Goal: Obtain resource: Download file/media

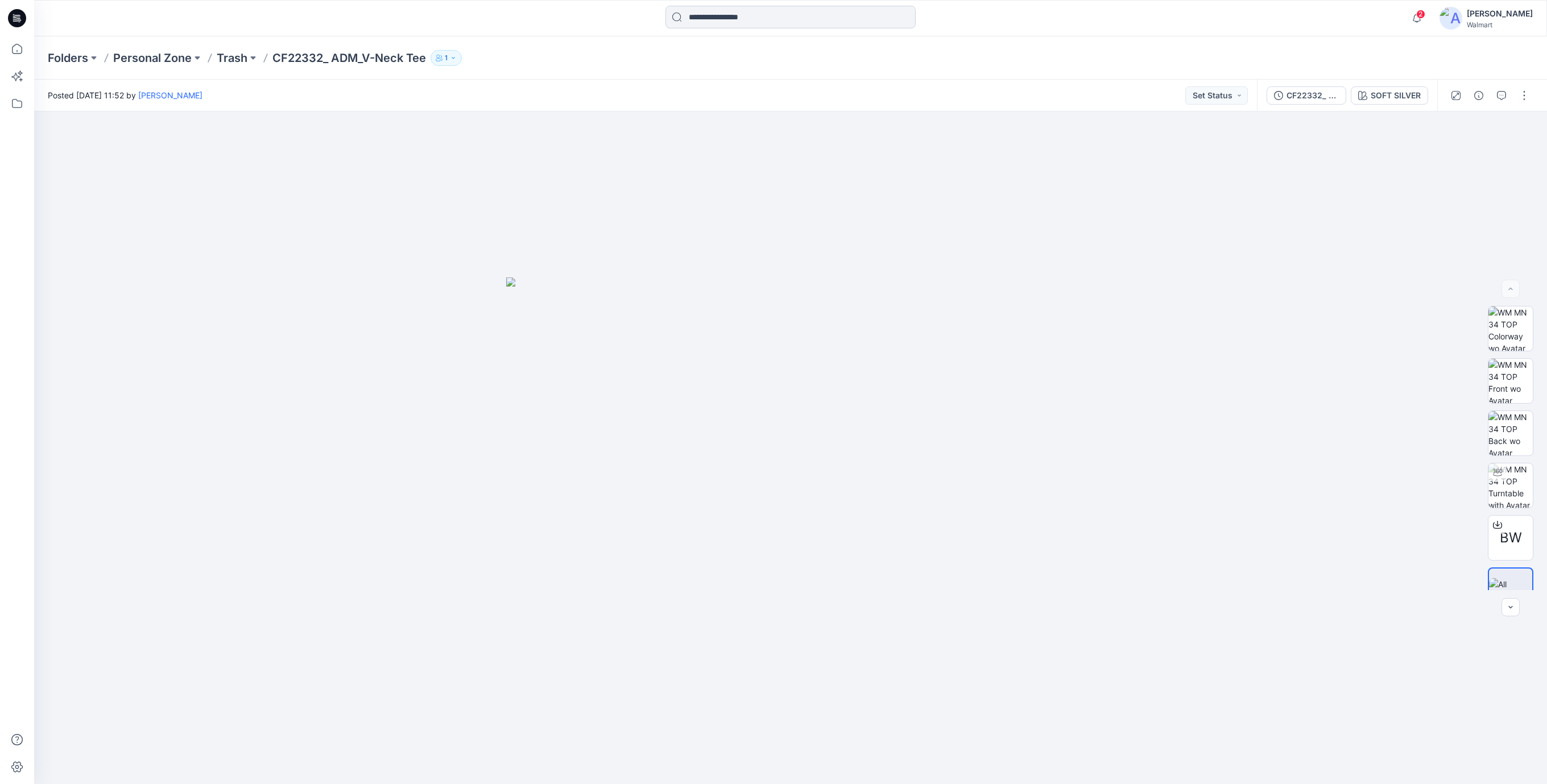
click at [735, 20] on input at bounding box center [791, 17] width 250 height 23
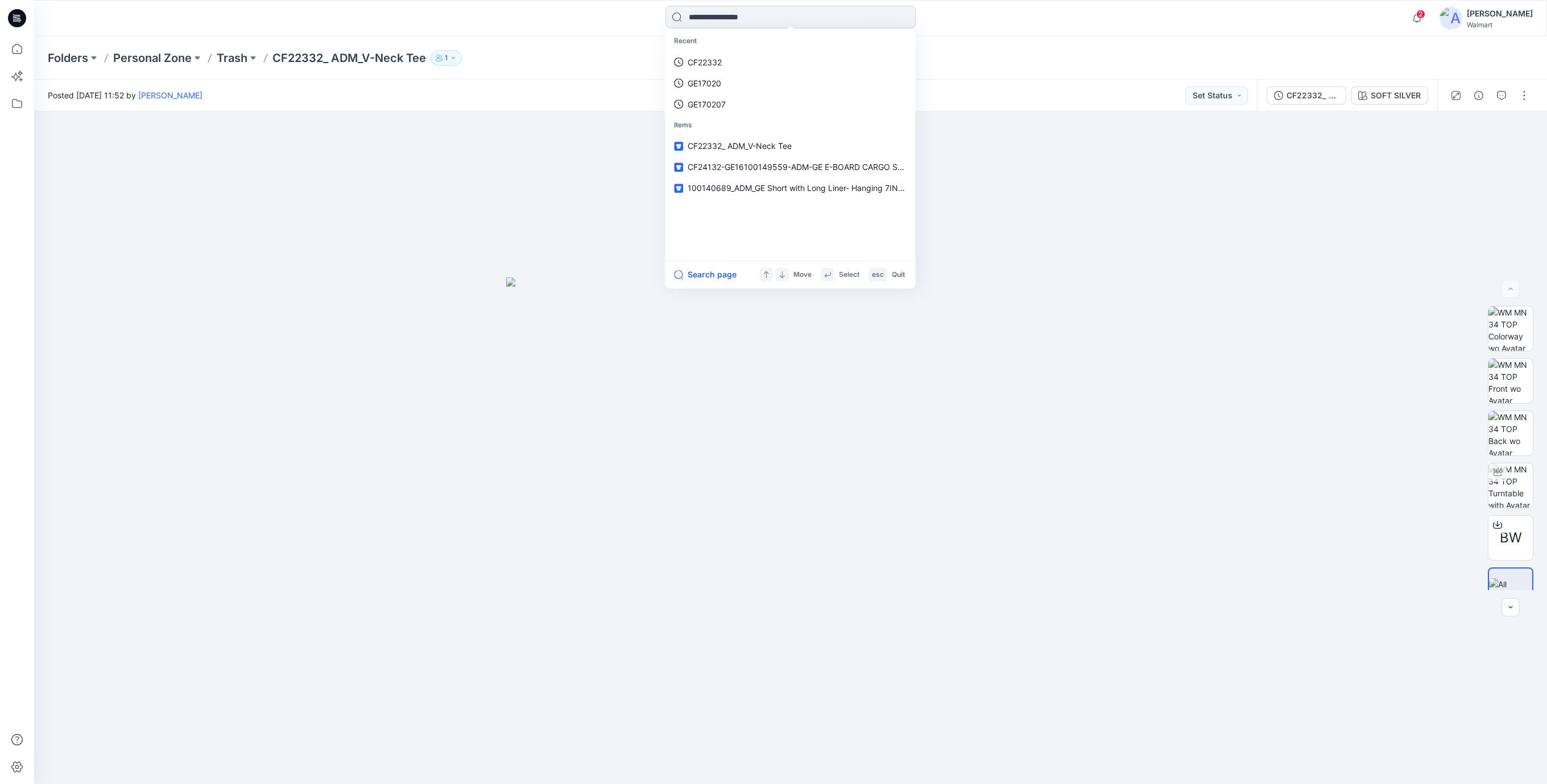
click at [716, 24] on input at bounding box center [791, 17] width 250 height 23
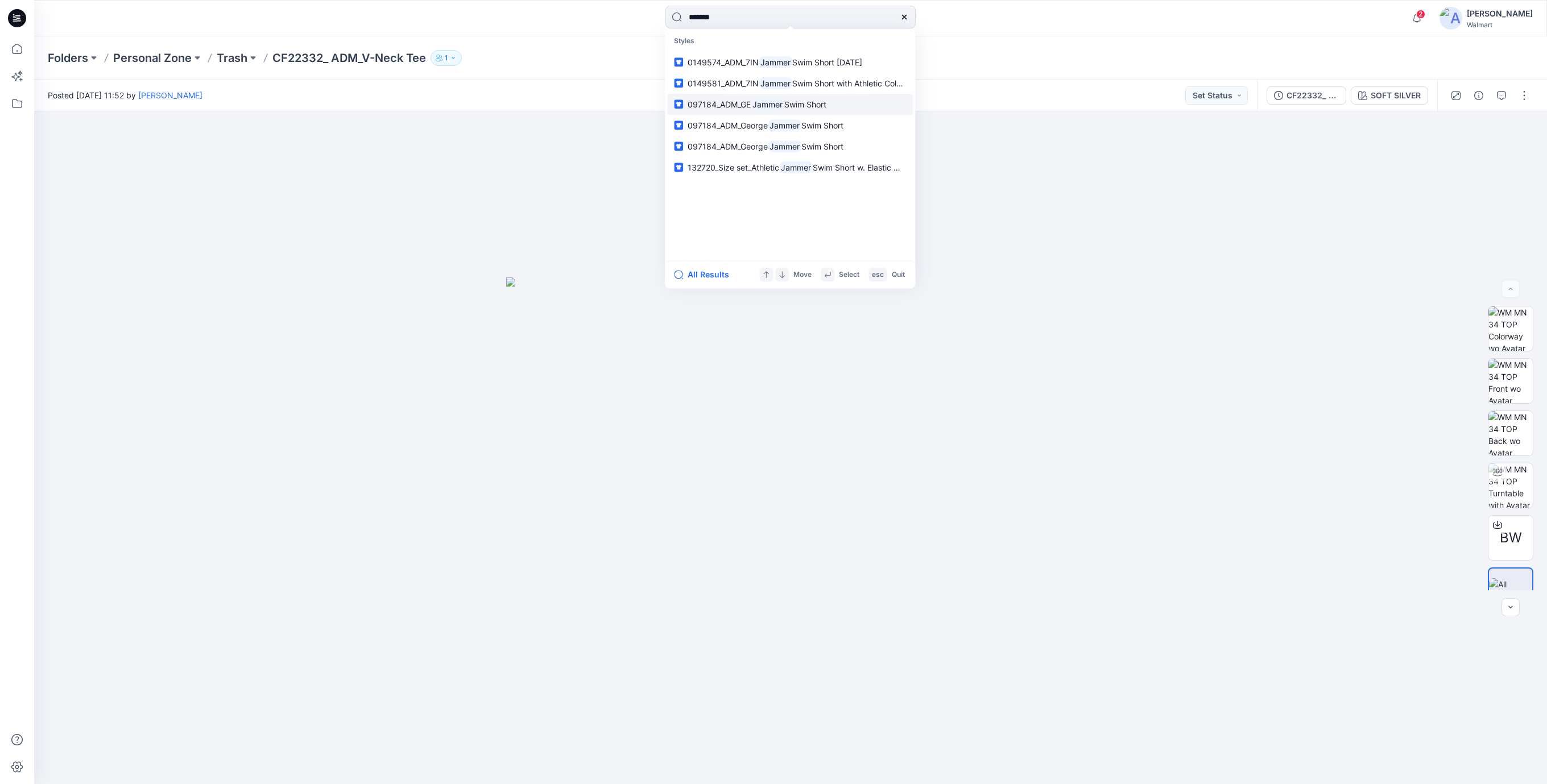
type input "******"
click at [751, 106] on span "097184_ADM_GE" at bounding box center [720, 104] width 63 height 9
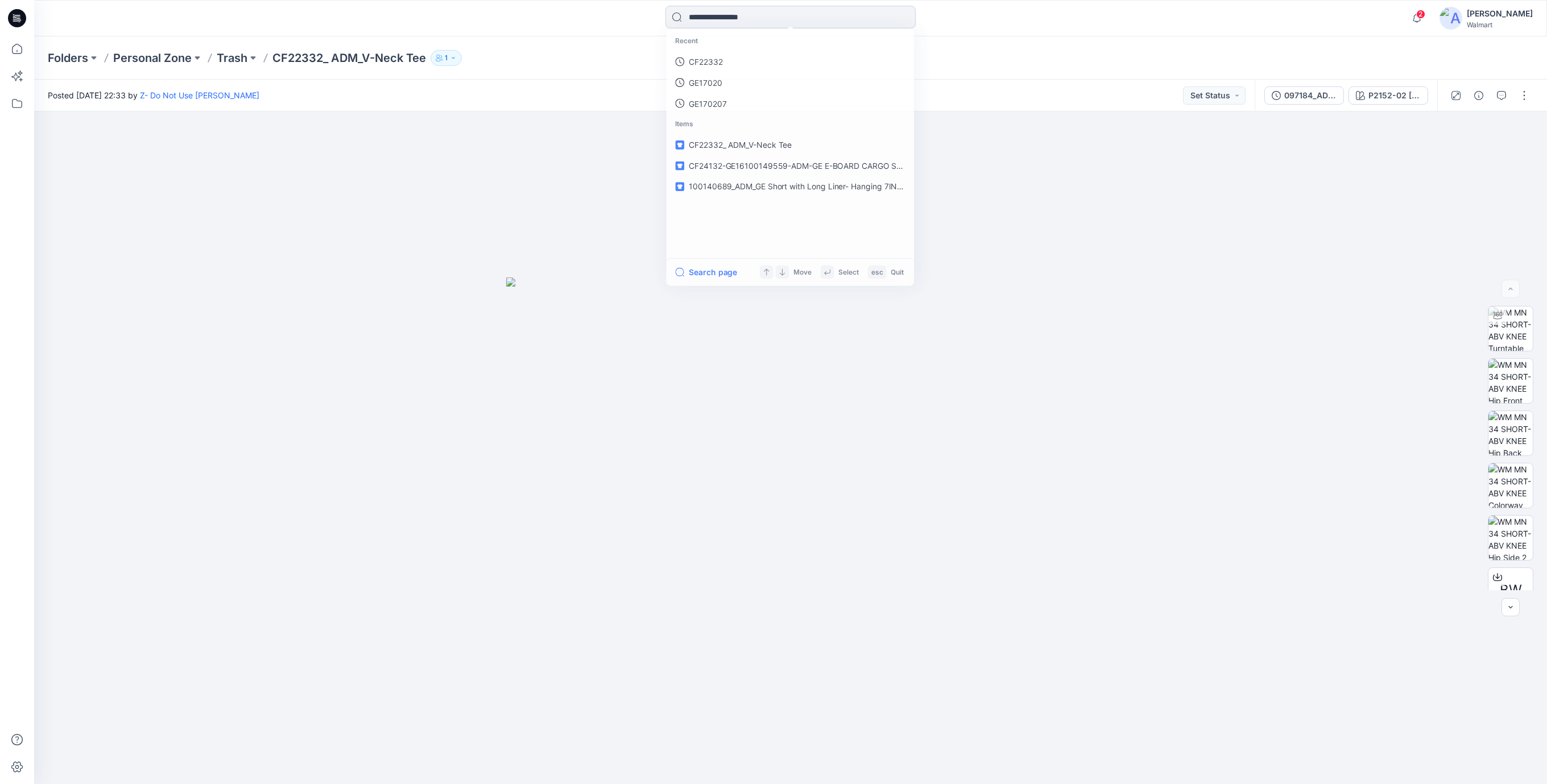
click at [753, 21] on input at bounding box center [791, 17] width 250 height 23
click at [757, 20] on input at bounding box center [791, 17] width 250 height 23
click at [747, 65] on link "jammer" at bounding box center [790, 62] width 246 height 21
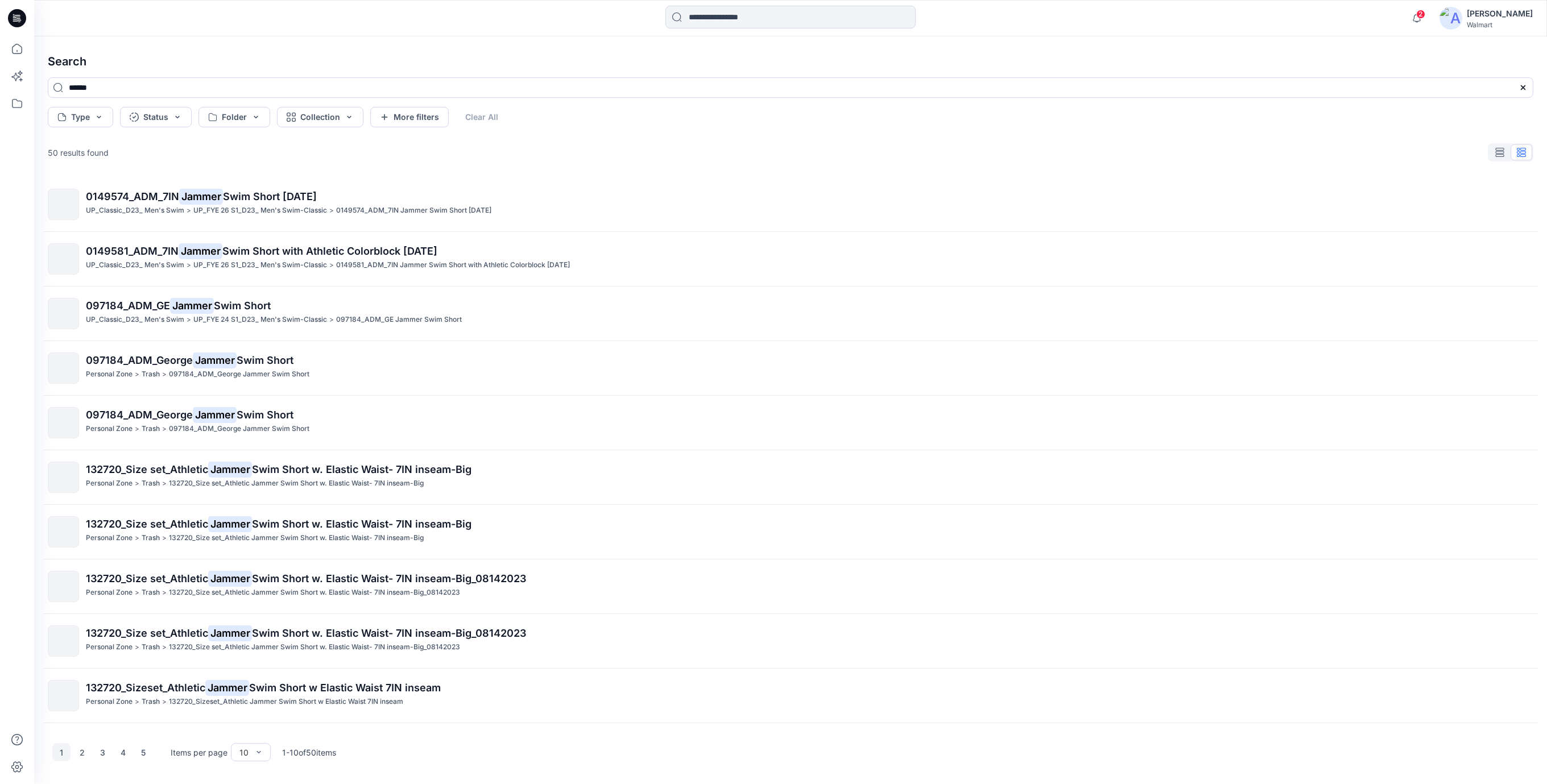
click at [13, 5] on icon at bounding box center [17, 18] width 18 height 36
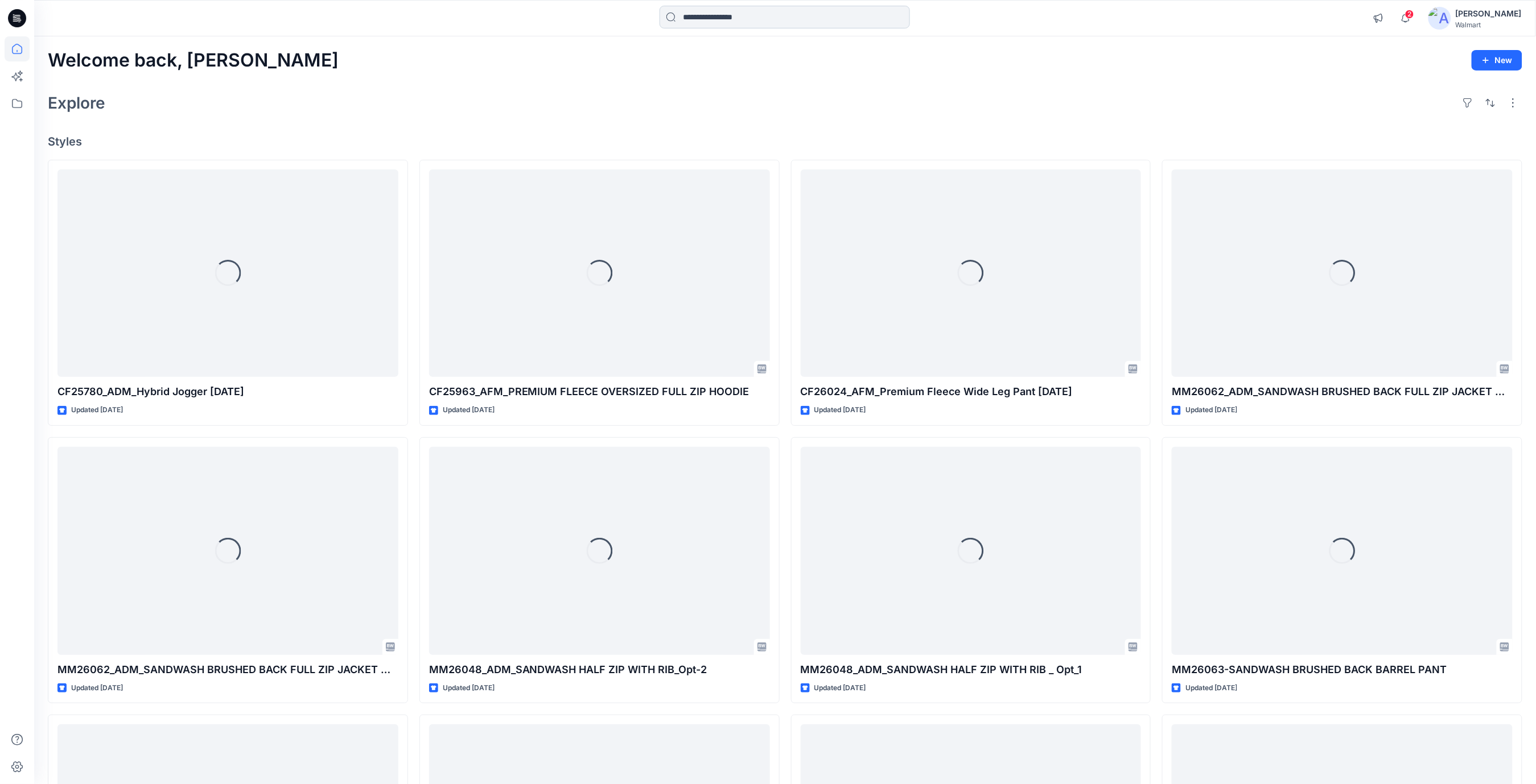
click at [714, 11] on input at bounding box center [784, 17] width 250 height 23
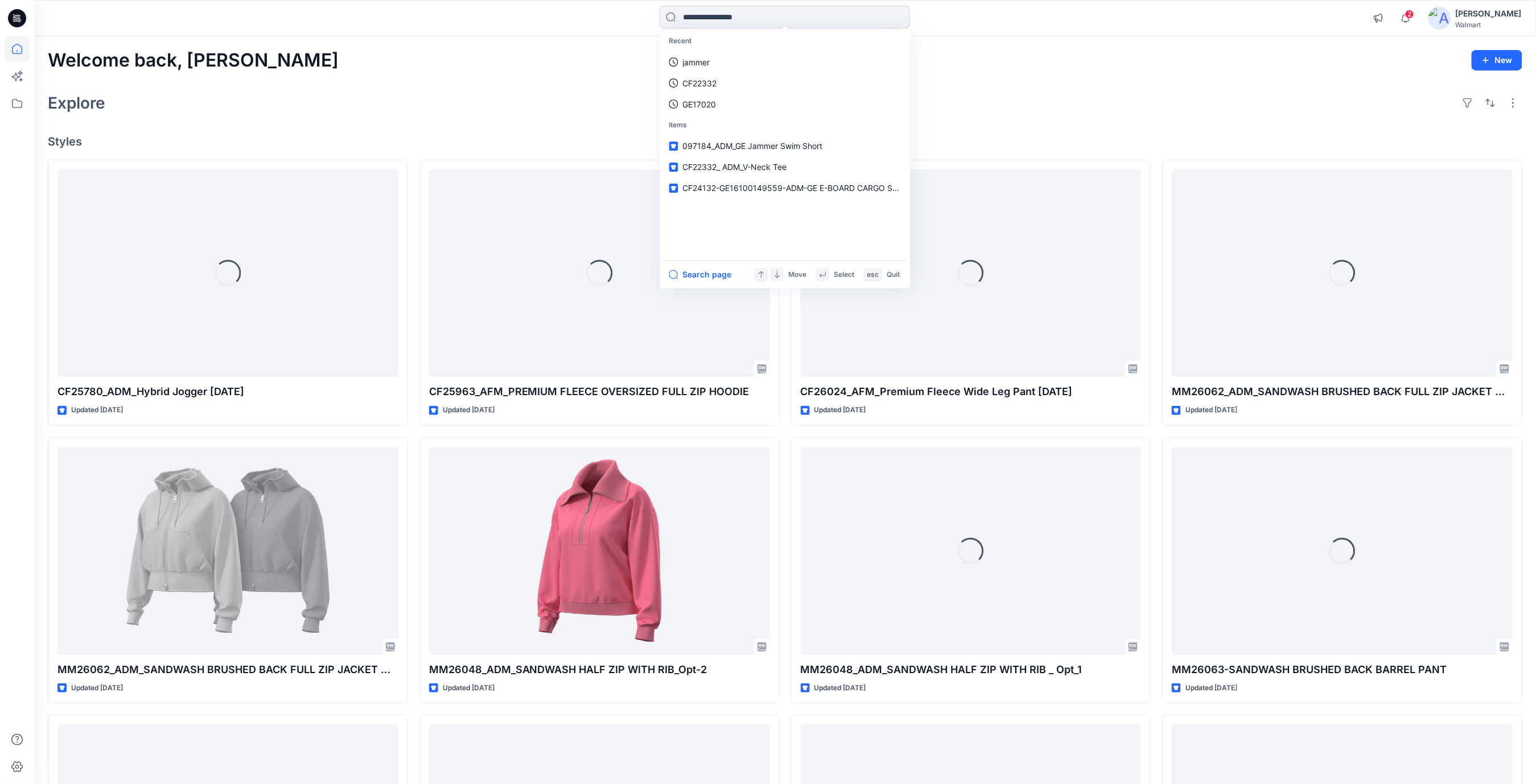
paste input "**********"
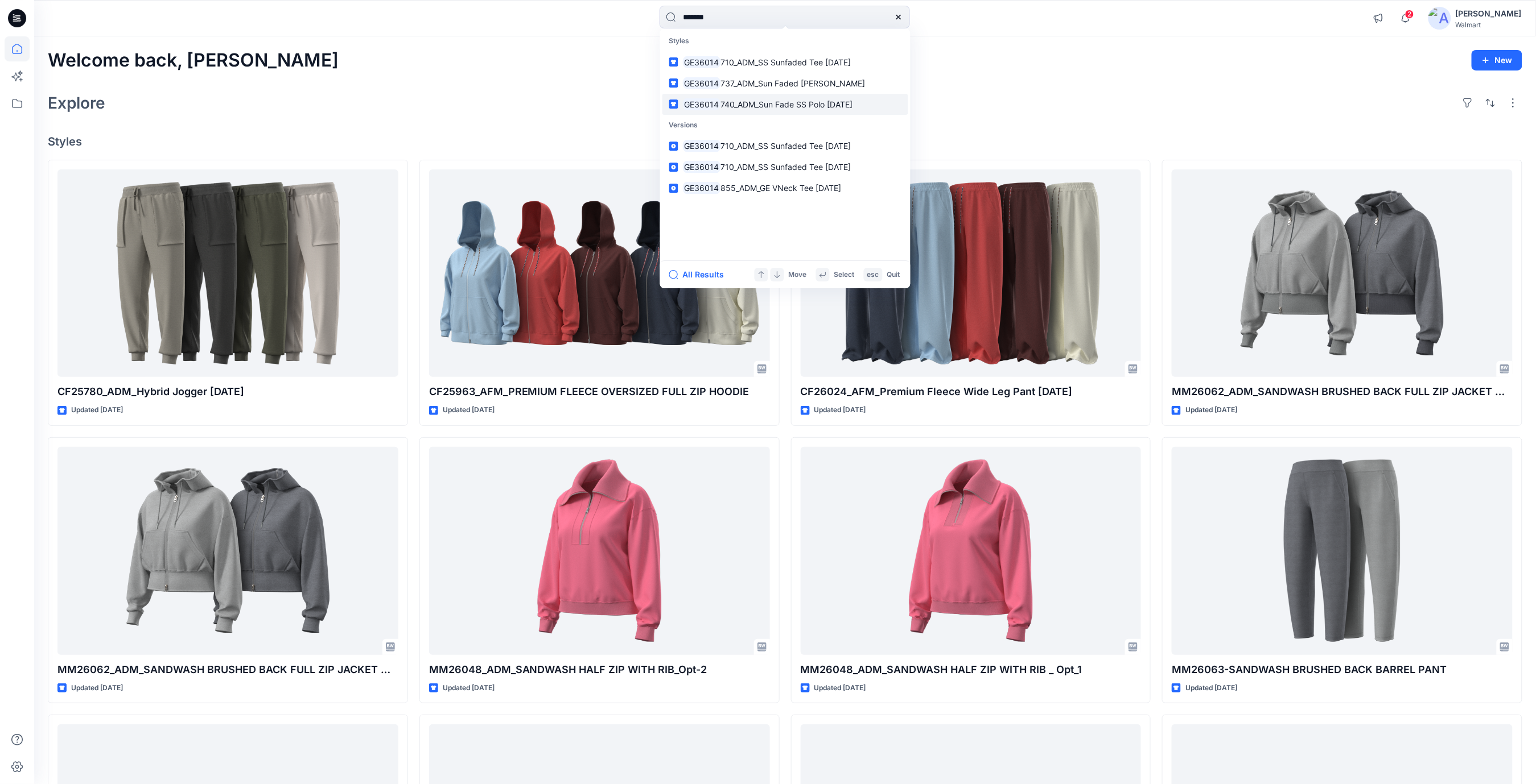
type input "*******"
drag, startPoint x: 721, startPoint y: 16, endPoint x: 589, endPoint y: 11, distance: 132.1
click at [589, 11] on div "******* Styles GE36014 710_ADM_SS Sunfaded Tee [DATE] GE36014 737_ADM_Sun Faded…" at bounding box center [785, 17] width 751 height 25
paste input "**********"
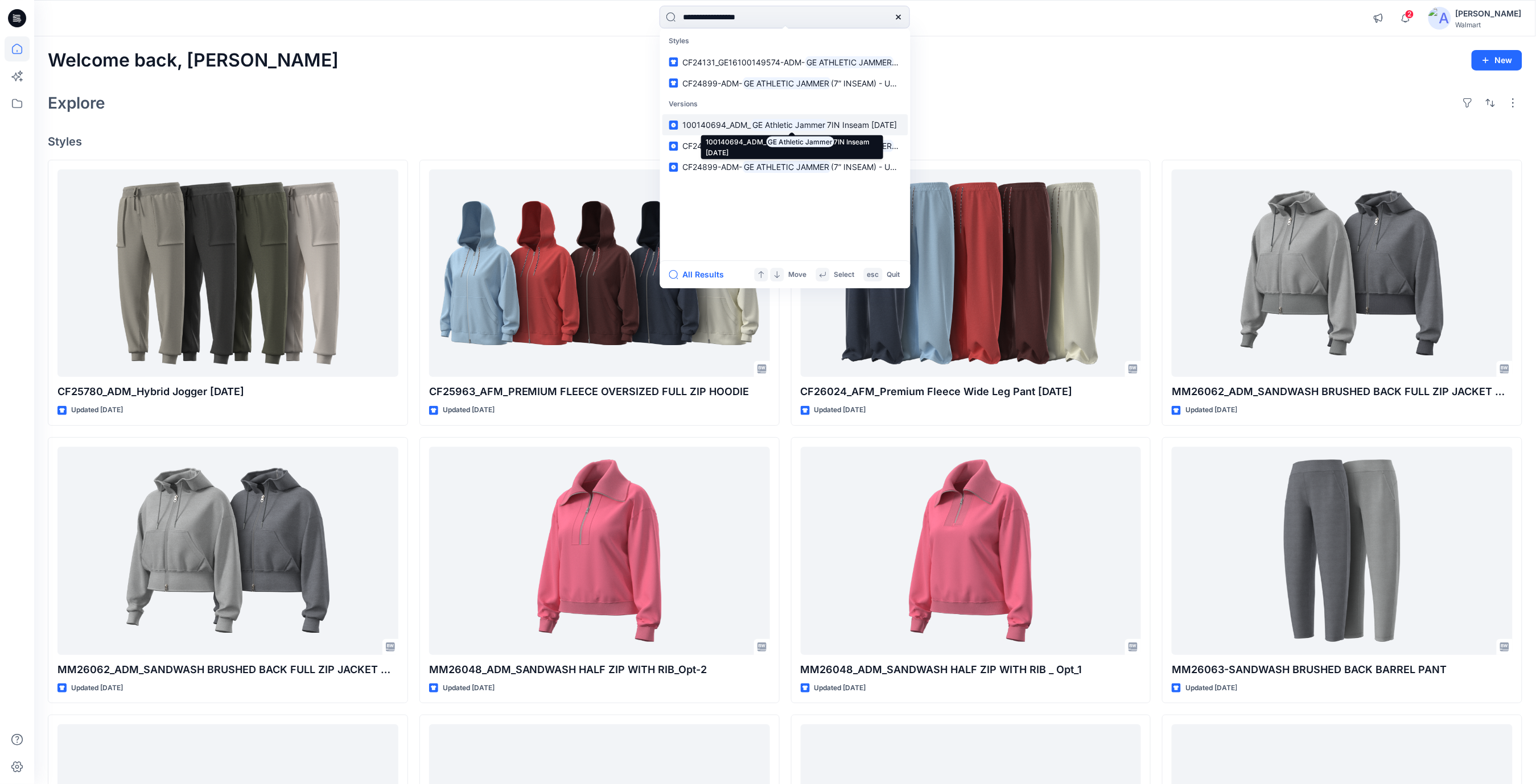
type input "**********"
click at [823, 128] on mark "GE Athletic Jammer" at bounding box center [789, 124] width 76 height 13
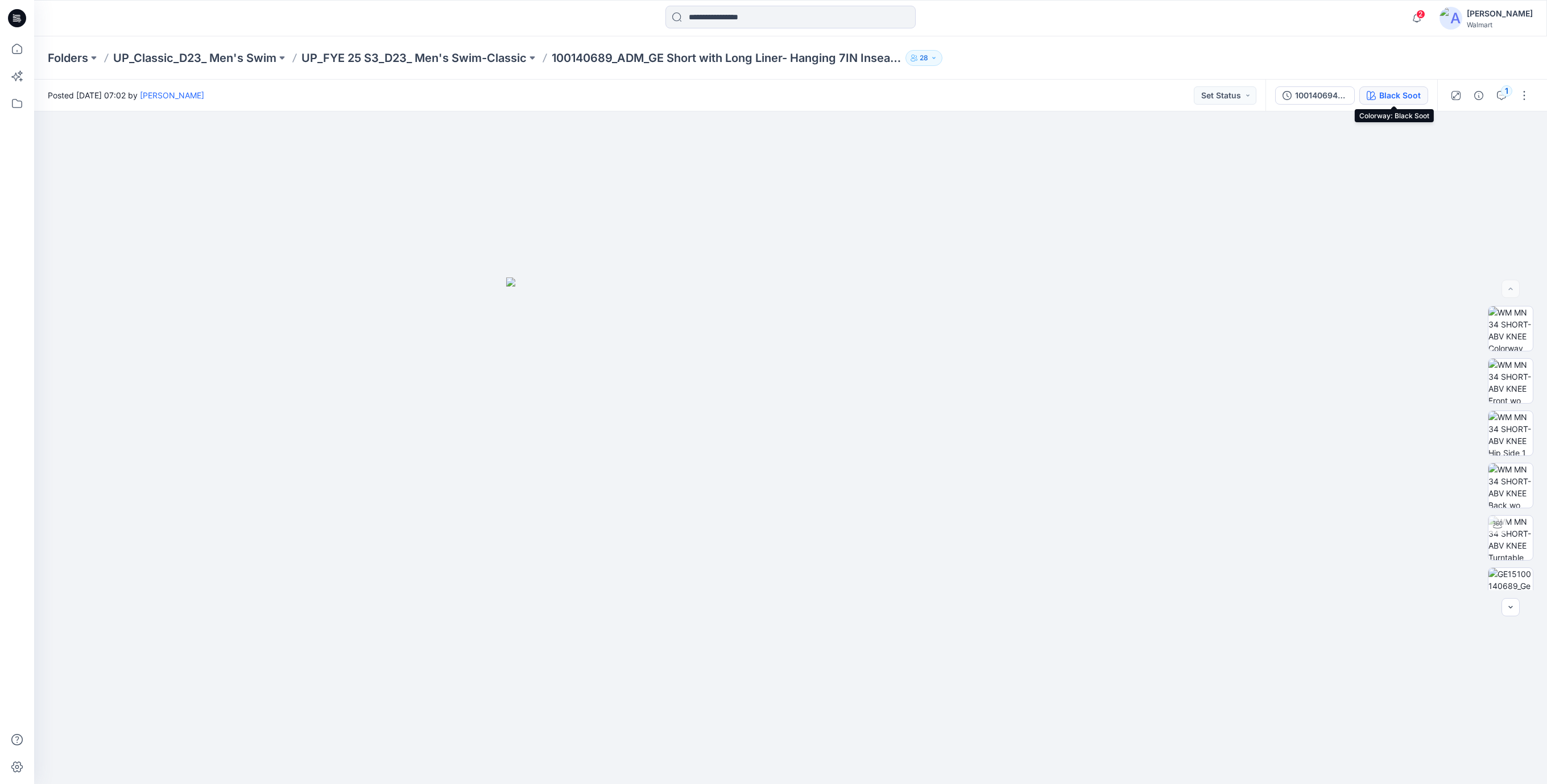
click at [1393, 97] on div "Black Soot" at bounding box center [1400, 95] width 42 height 13
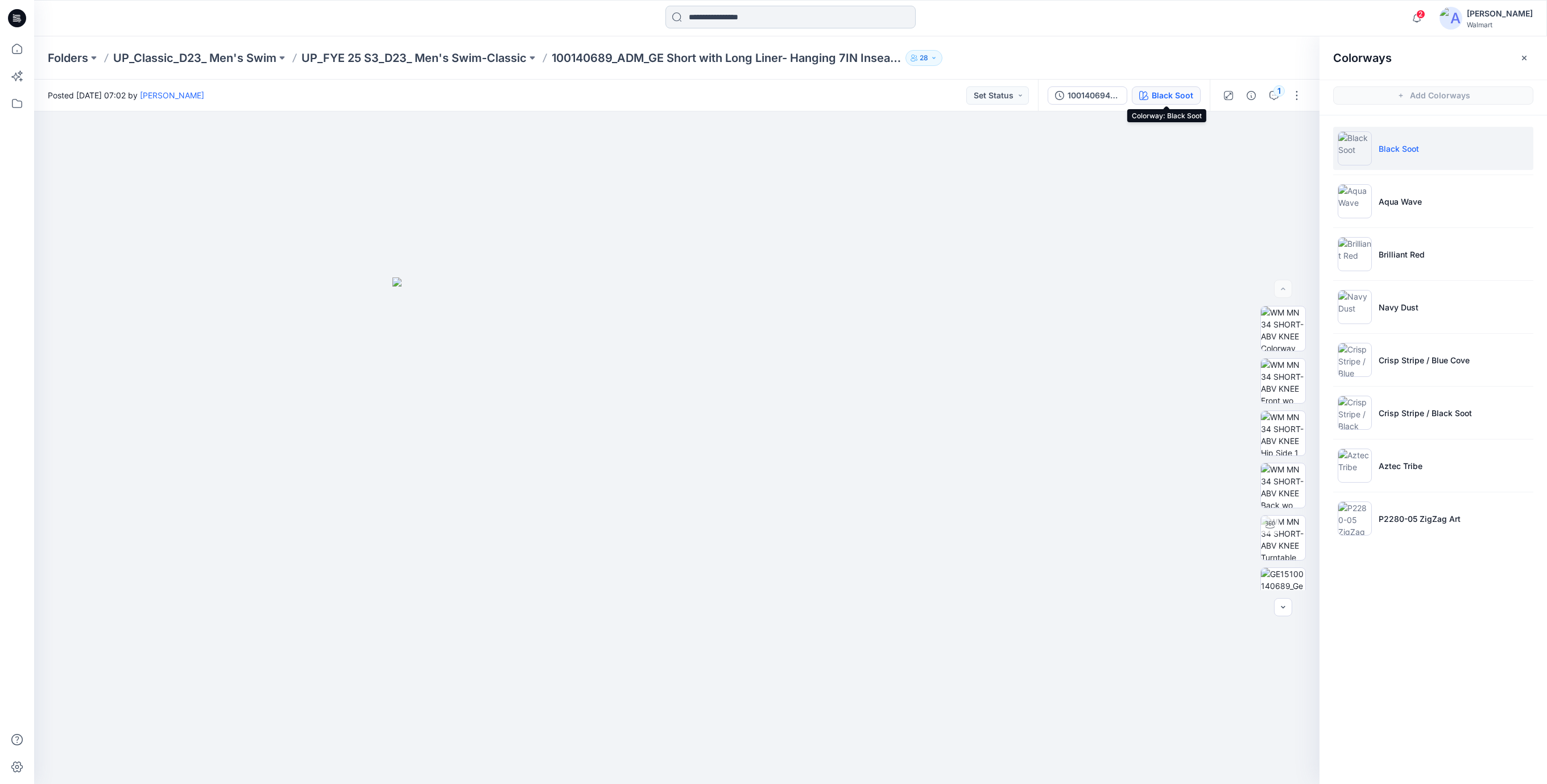
click at [759, 24] on input at bounding box center [791, 17] width 250 height 23
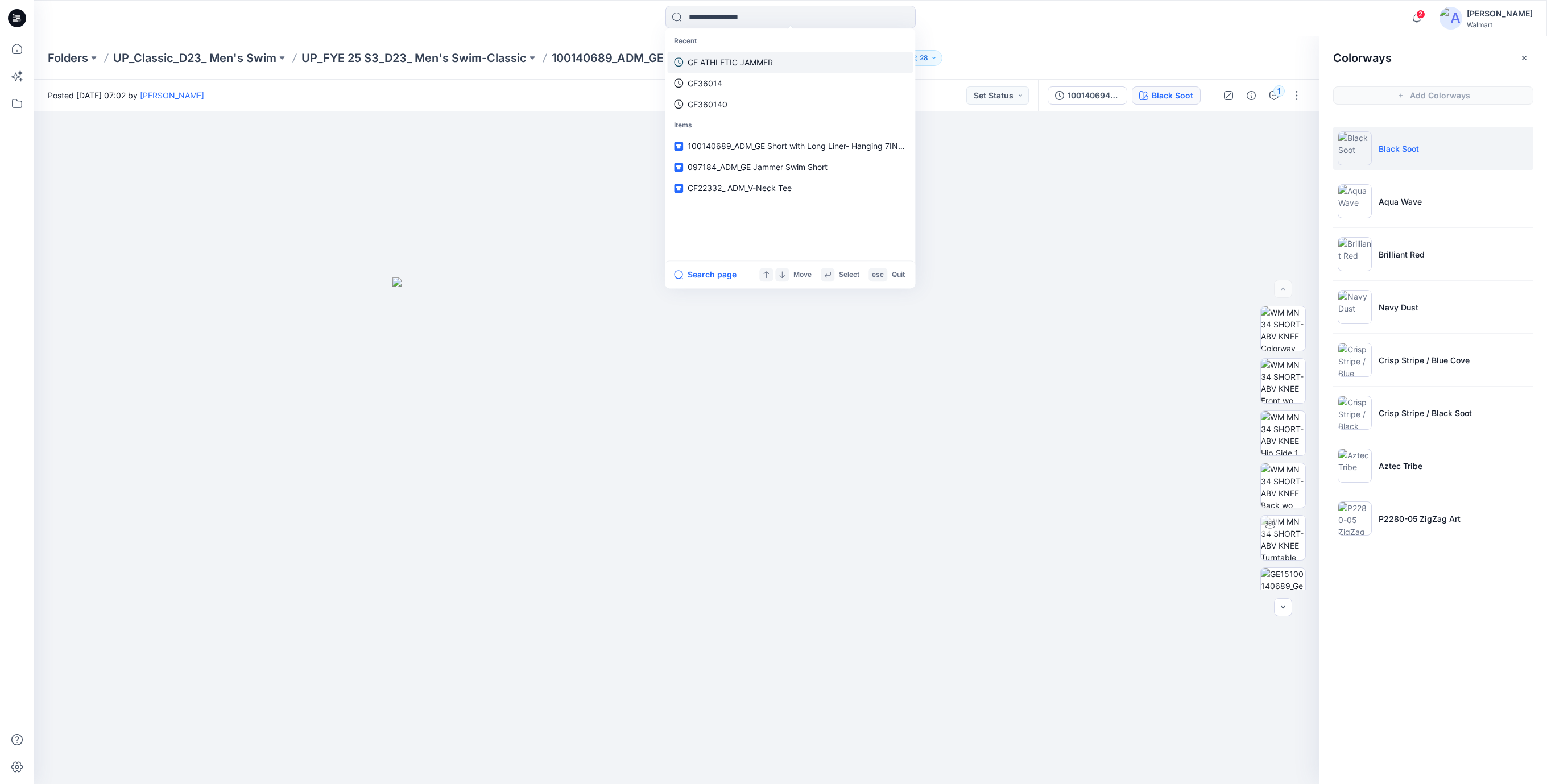
click at [734, 65] on p "GE ATHLETIC JAMMER" at bounding box center [730, 63] width 85 height 12
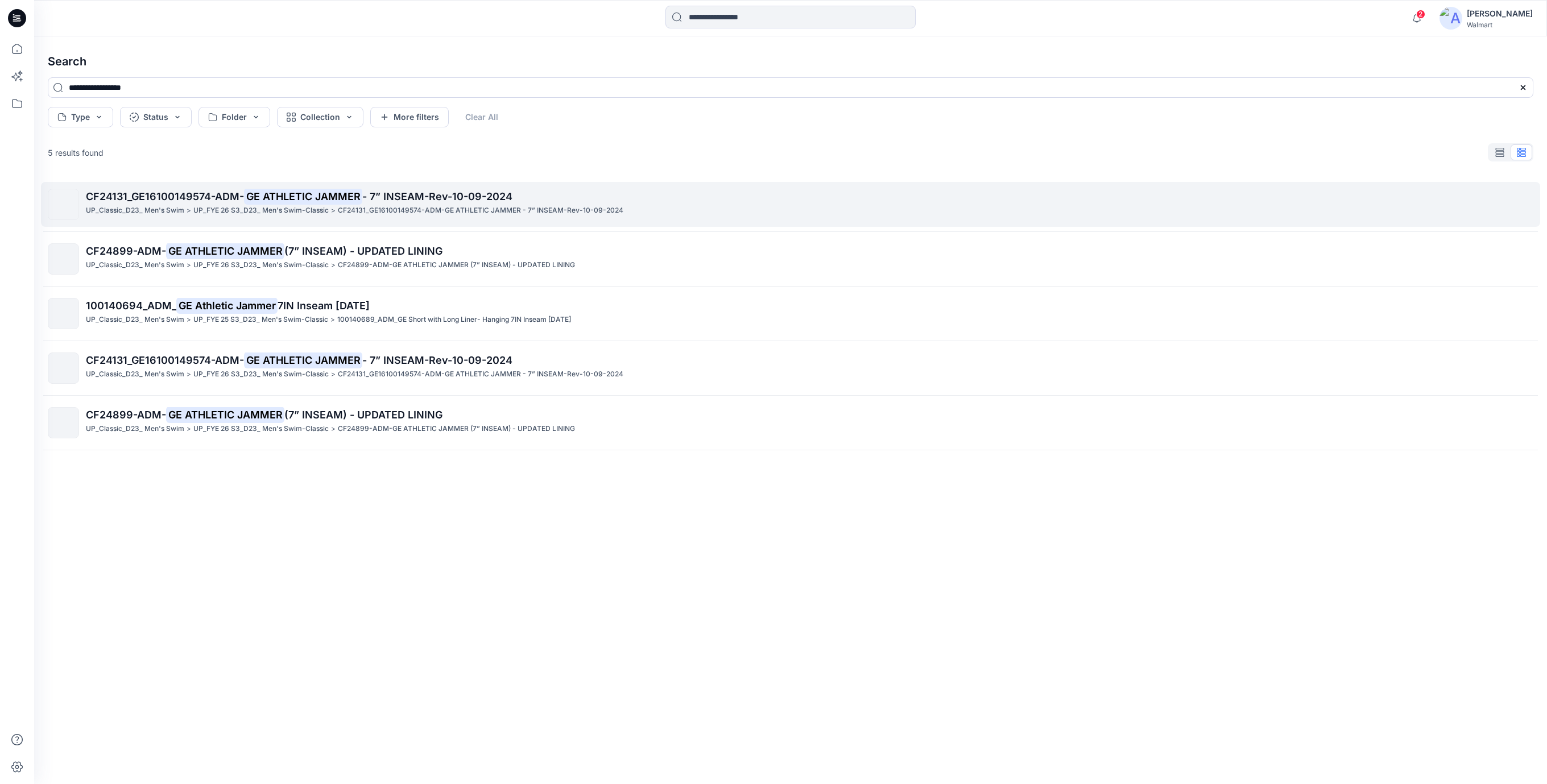
click at [375, 192] on span "- 7” INSEAM-Rev-10-09-2024" at bounding box center [437, 196] width 150 height 12
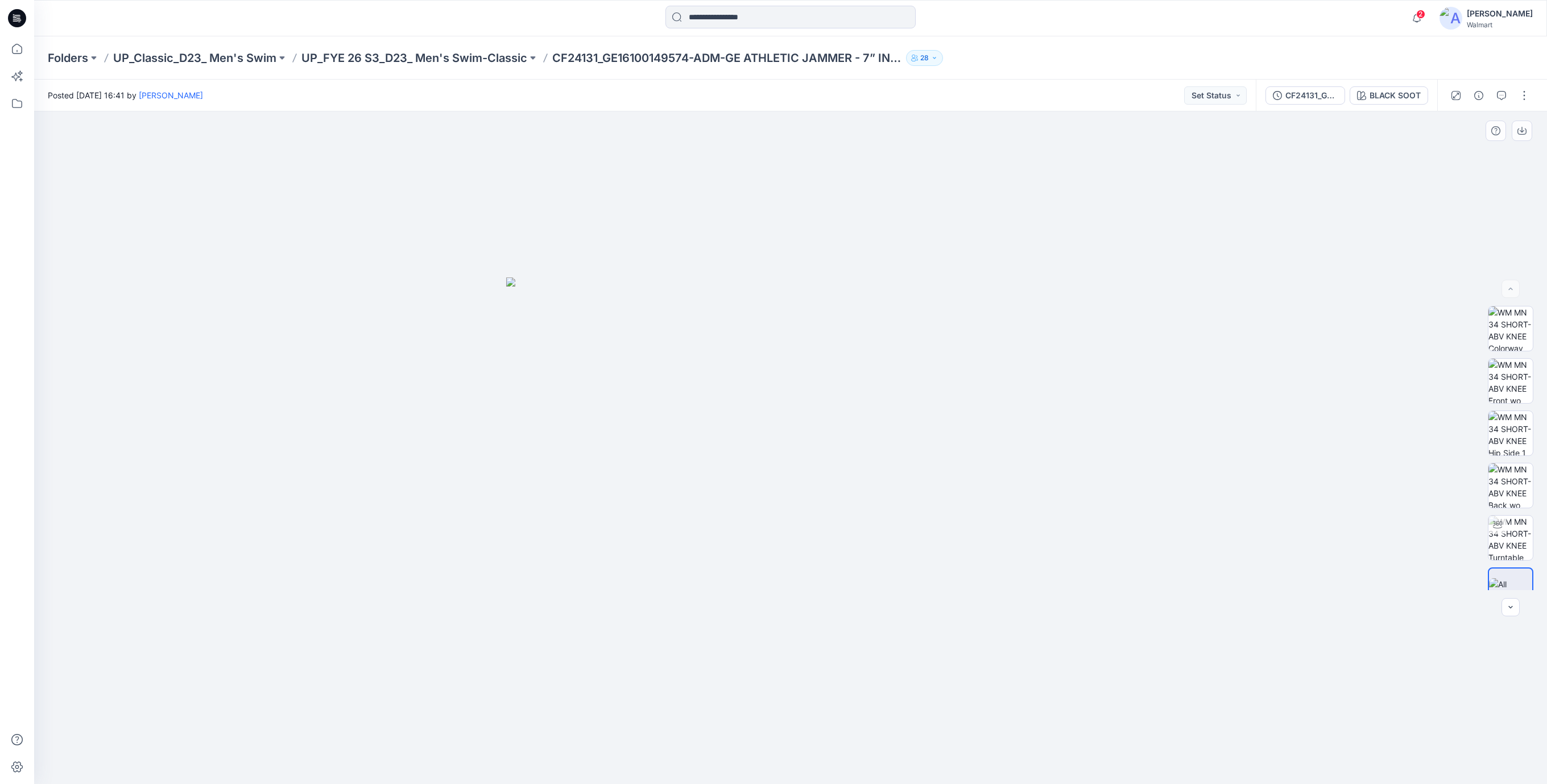
drag, startPoint x: 611, startPoint y: 171, endPoint x: 632, endPoint y: 120, distance: 55.2
click at [611, 171] on div at bounding box center [791, 448] width 1513 height 673
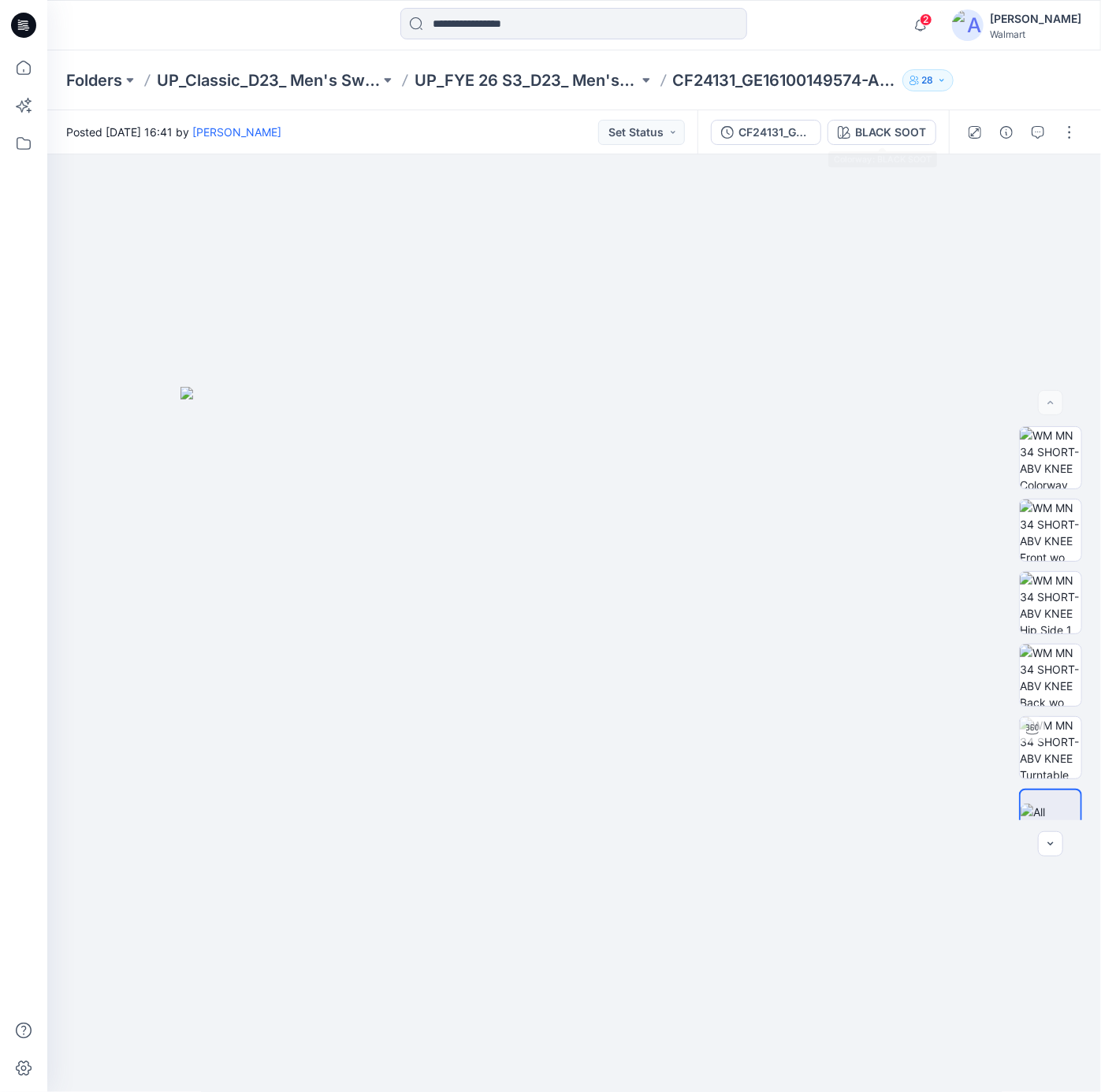
click at [908, 118] on div "CF24131_GE16100149574-ADM-GE ATHLETIC JAMMER - 7” INSEAM-Rev-10-09-2024 BLACK S…" at bounding box center [823, 131] width 251 height 44
click at [907, 130] on div "BLACK SOOT" at bounding box center [890, 132] width 71 height 18
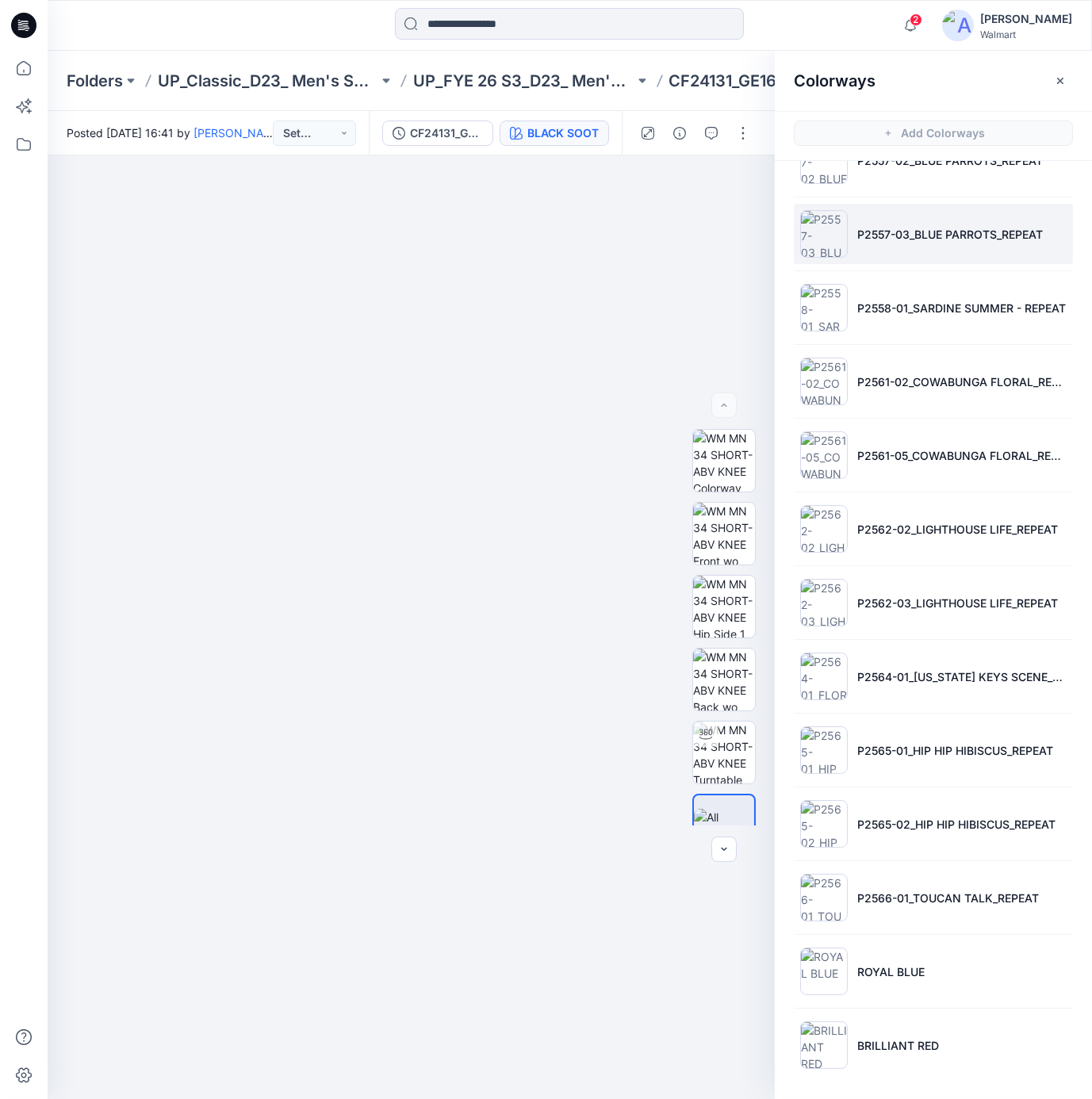
scroll to position [5, 0]
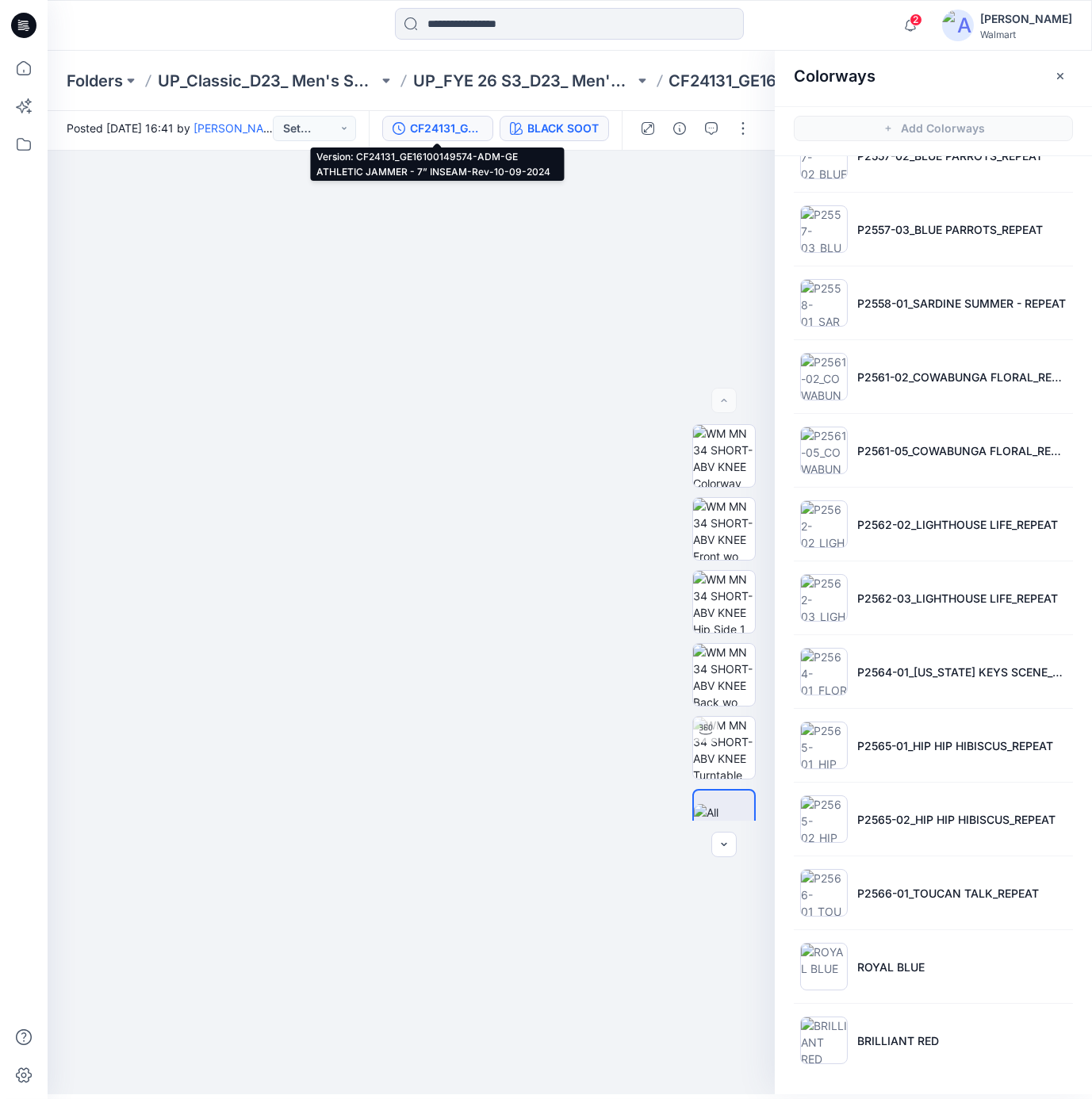
click at [455, 125] on div "CF24131_GE16100149574-ADM-GE ATHLETIC JAMMER - 7” INSEAM-Rev-10-09-2024" at bounding box center [446, 128] width 73 height 18
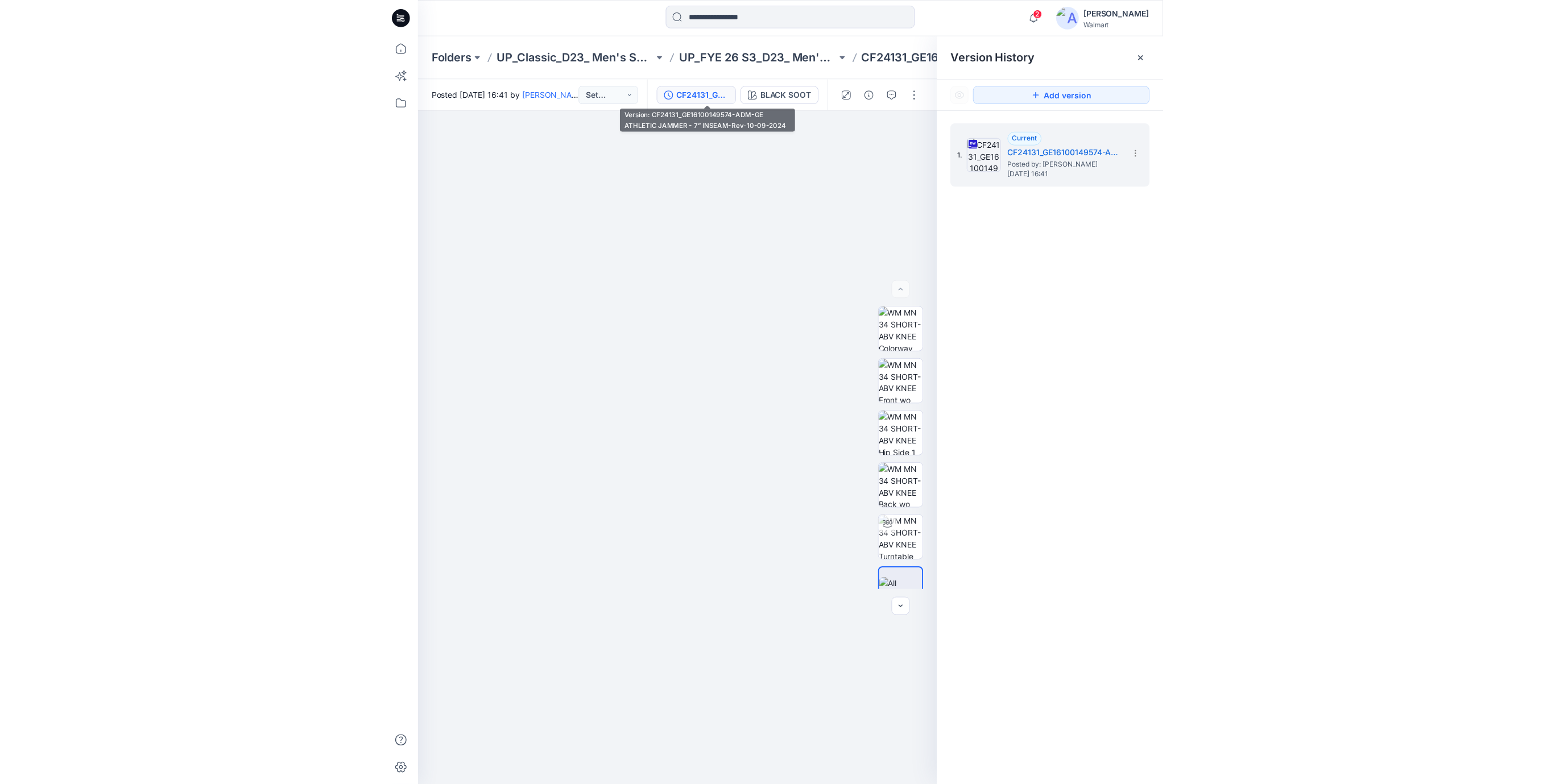
scroll to position [0, 0]
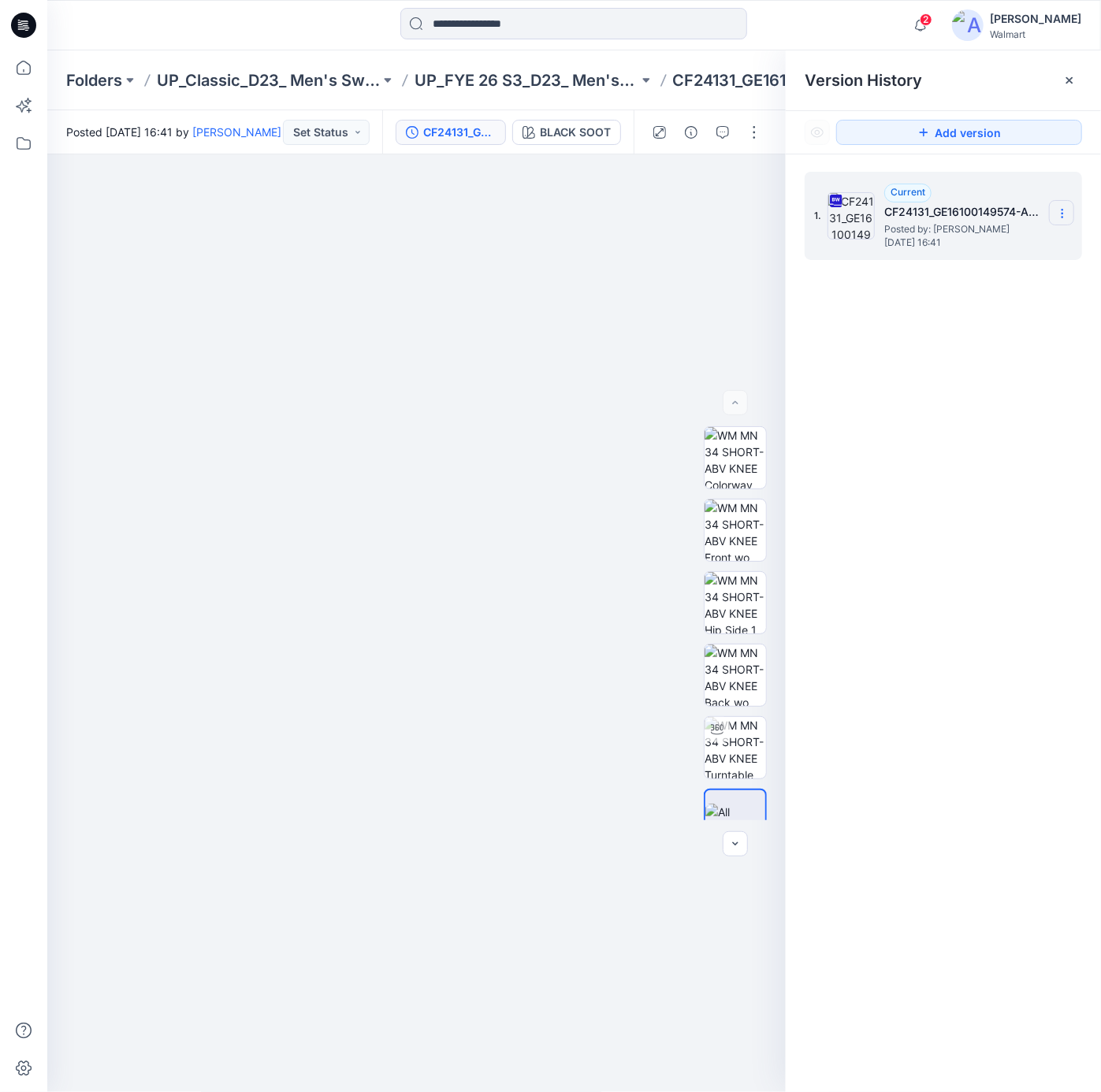
click at [1057, 212] on icon at bounding box center [1062, 213] width 13 height 13
click at [1004, 239] on span "Download Source BW File" at bounding box center [982, 245] width 131 height 19
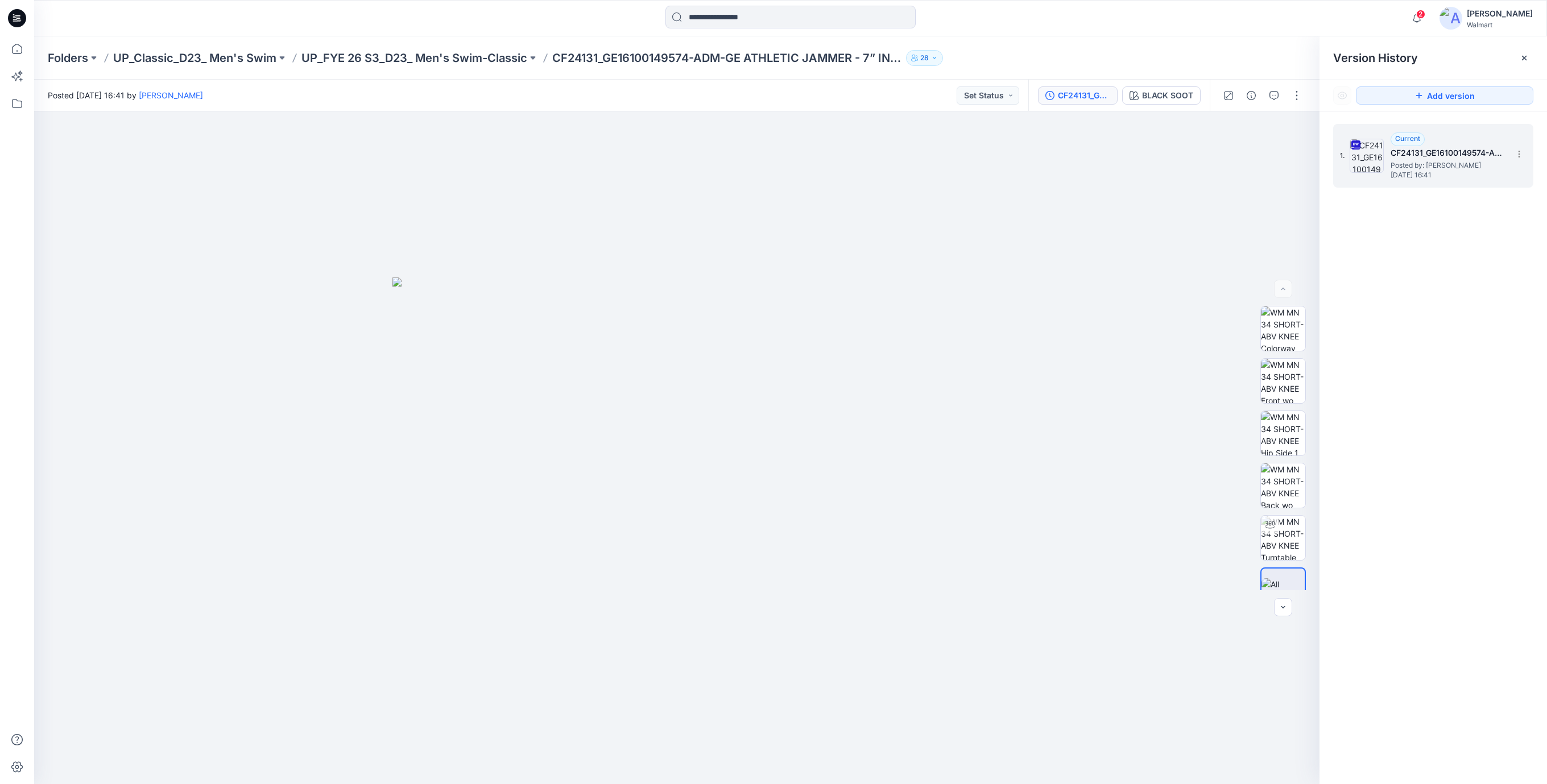
click at [15, 25] on icon at bounding box center [17, 18] width 18 height 18
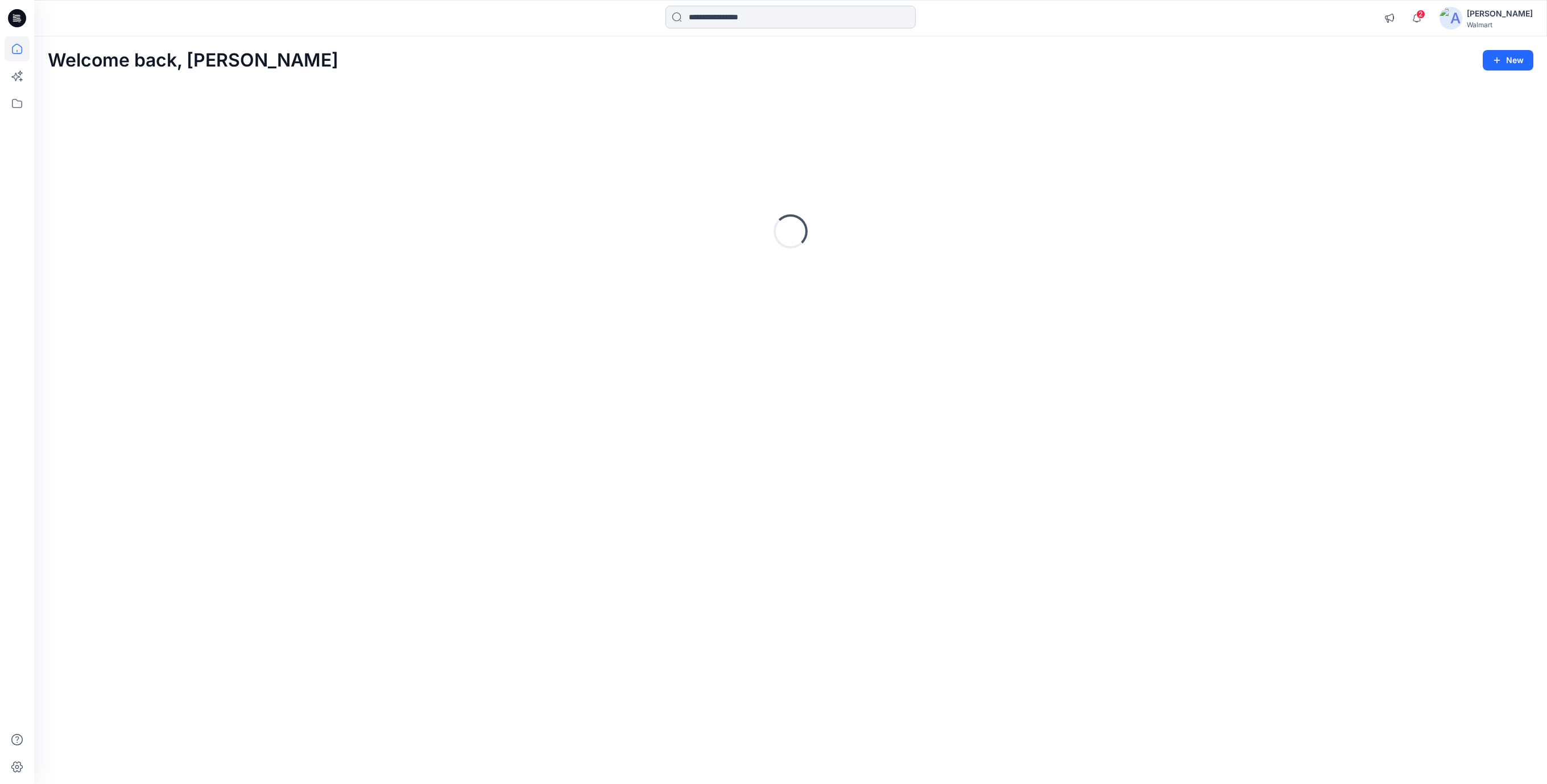
click at [716, 22] on input at bounding box center [791, 17] width 250 height 23
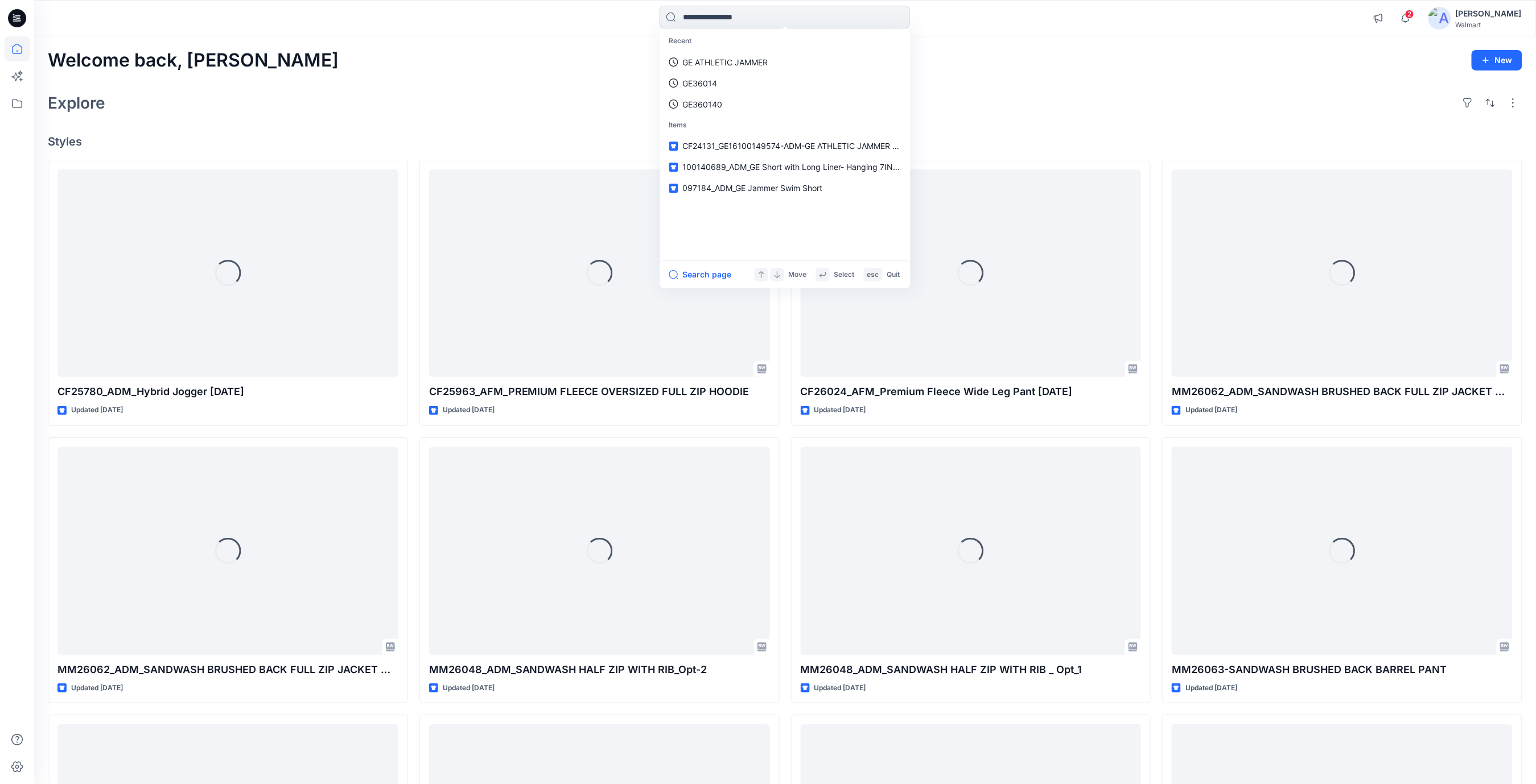
paste input "*******"
type input "*******"
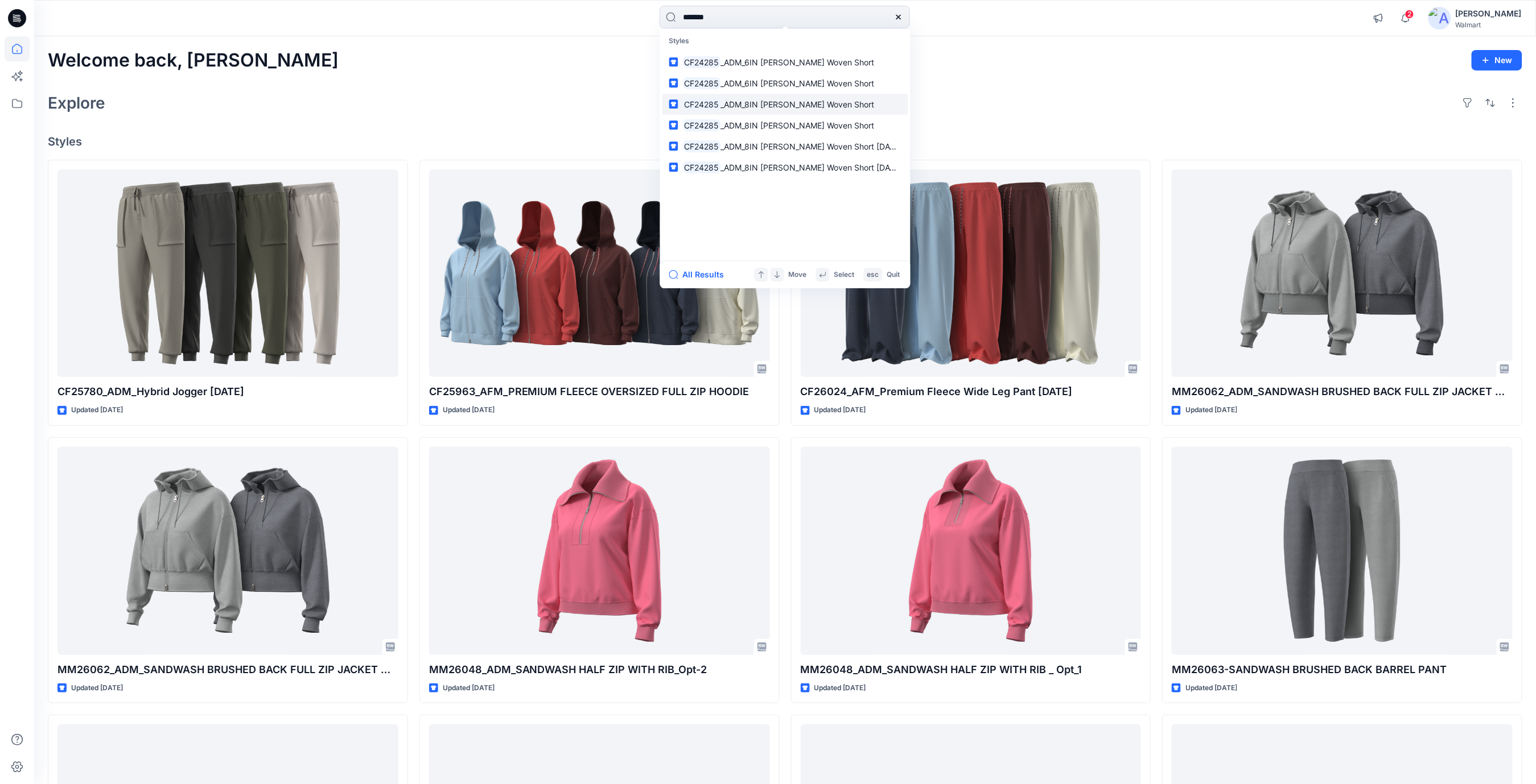
click at [813, 108] on span "_ADM_8IN [PERSON_NAME] Woven Short" at bounding box center [797, 104] width 153 height 9
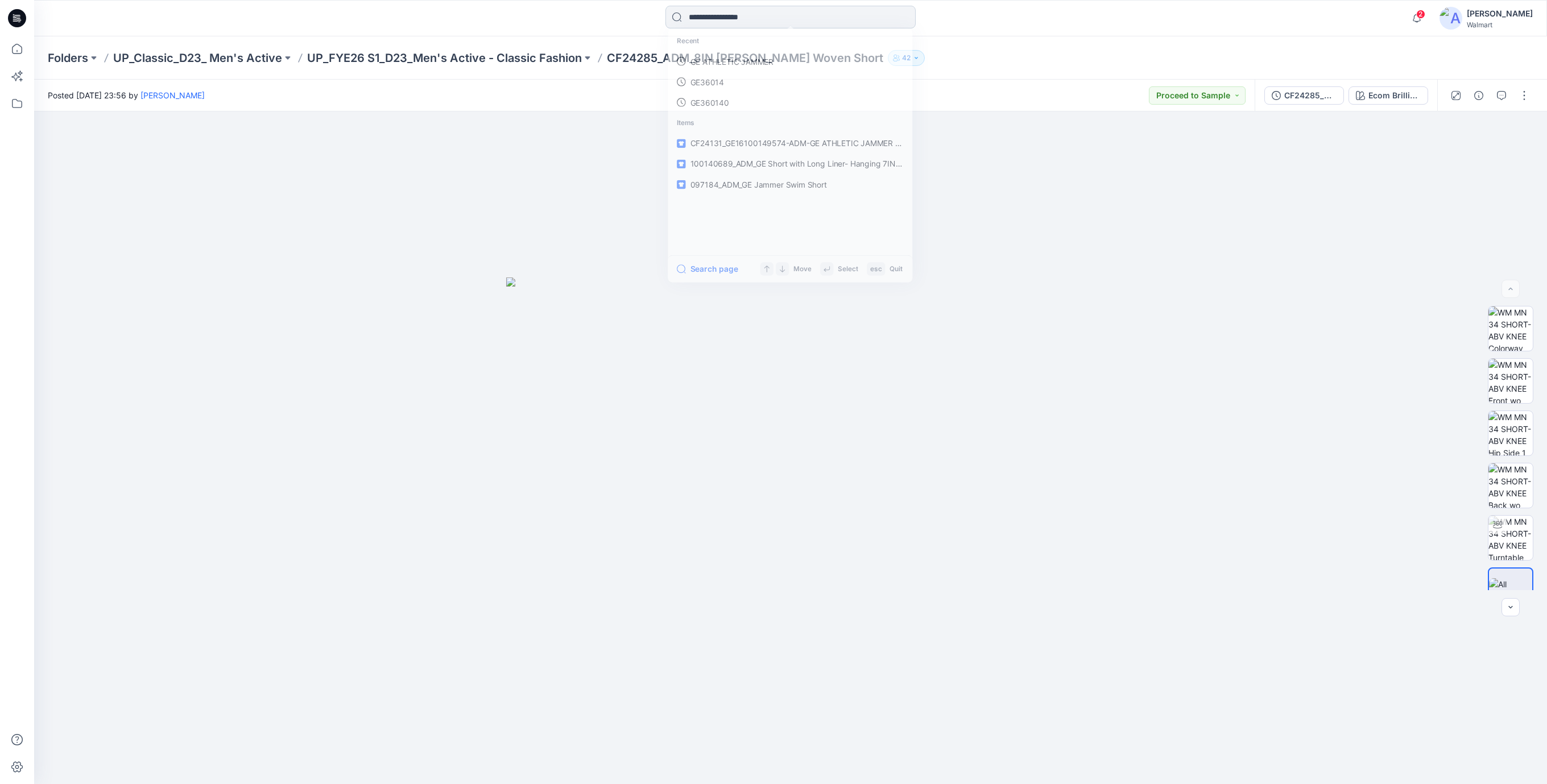
click at [784, 19] on input at bounding box center [791, 17] width 250 height 23
click at [735, 67] on link "CF24285" at bounding box center [790, 62] width 246 height 21
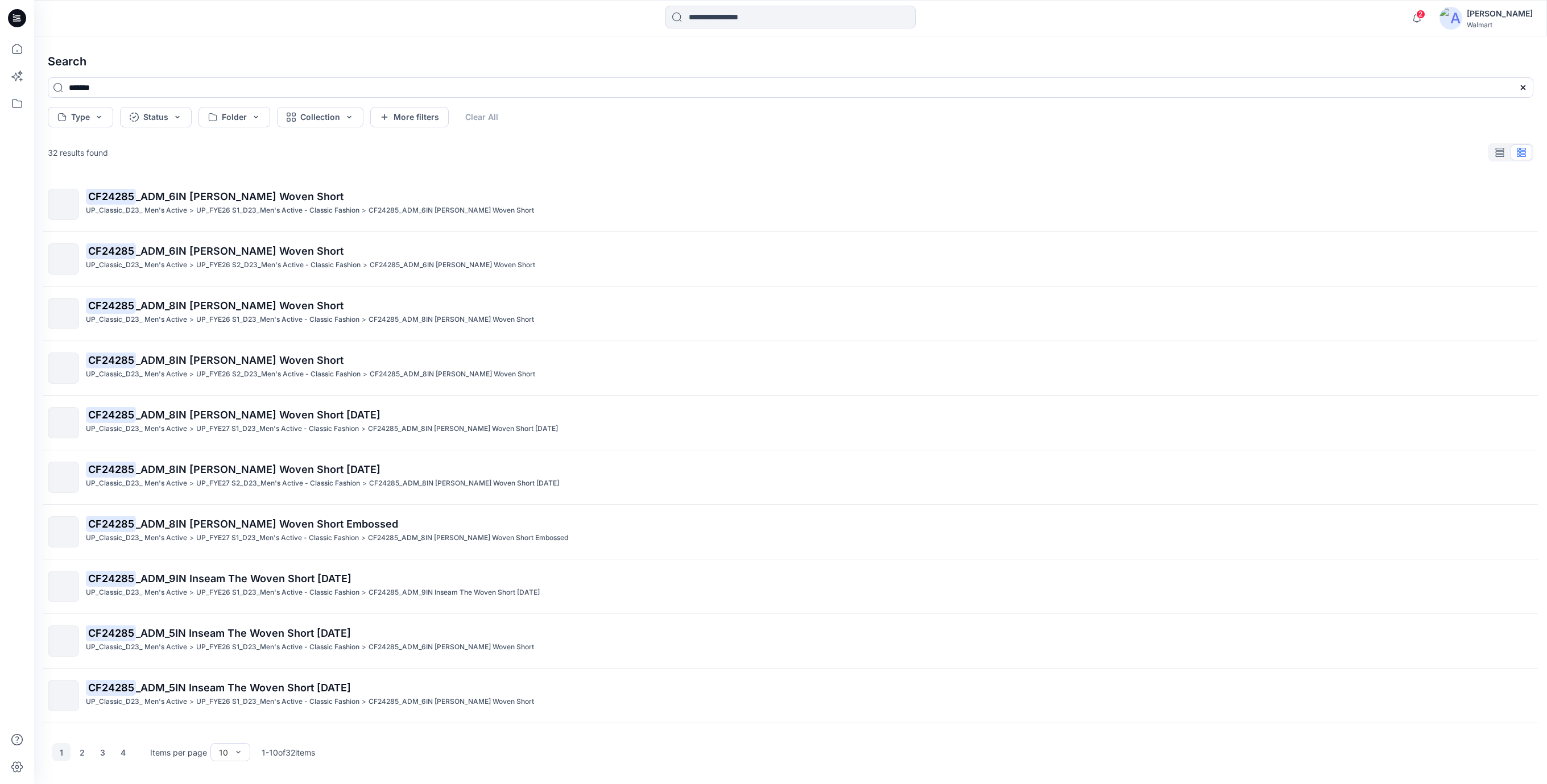
click at [287, 317] on p "UP_FYE26 S1_D23_Men's Active - Classic Fashion" at bounding box center [278, 320] width 163 height 12
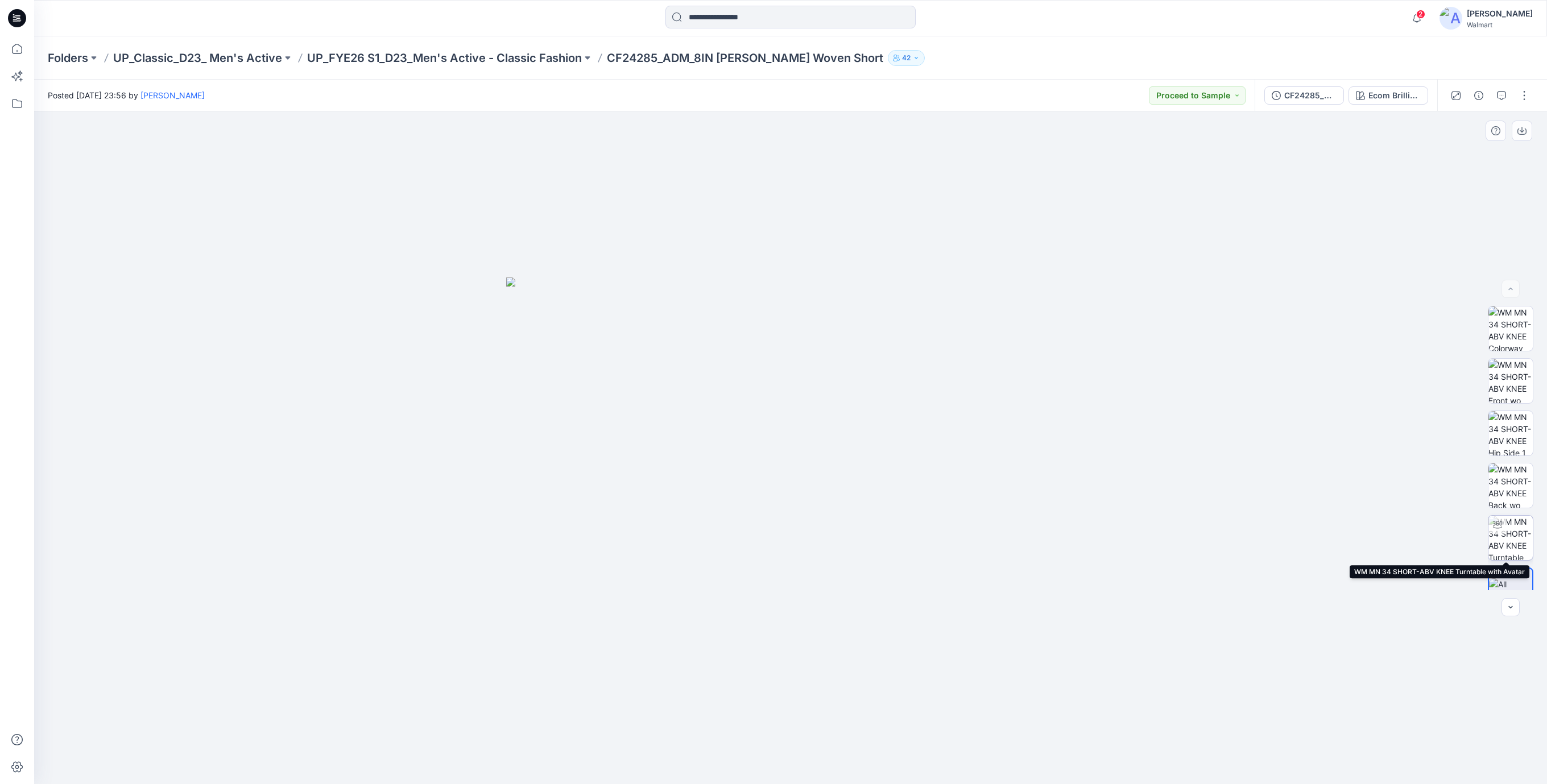
click at [1503, 540] on img at bounding box center [1511, 538] width 44 height 44
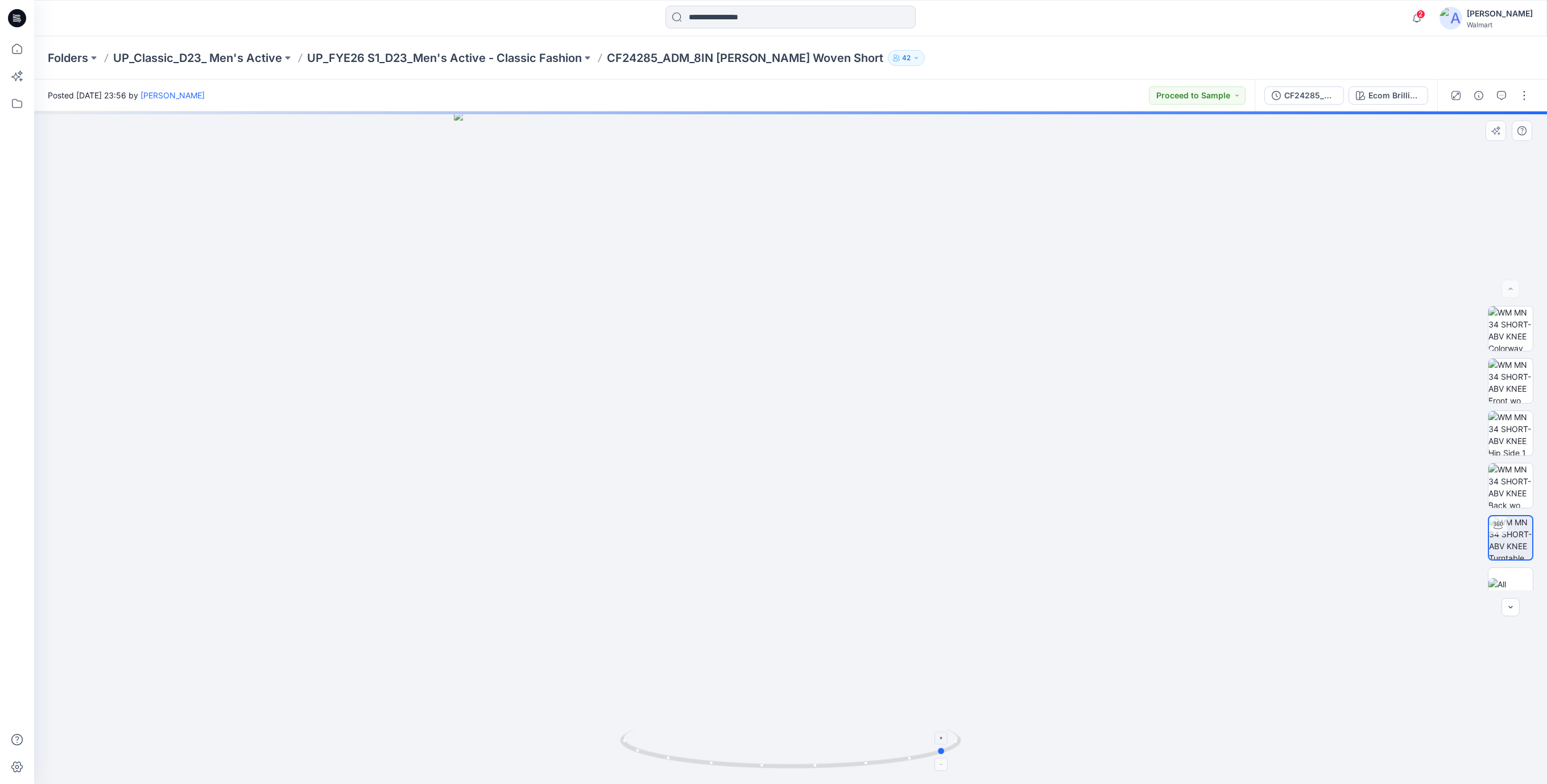
drag, startPoint x: 861, startPoint y: 769, endPoint x: 677, endPoint y: 747, distance: 185.3
click at [676, 751] on icon at bounding box center [792, 750] width 344 height 42
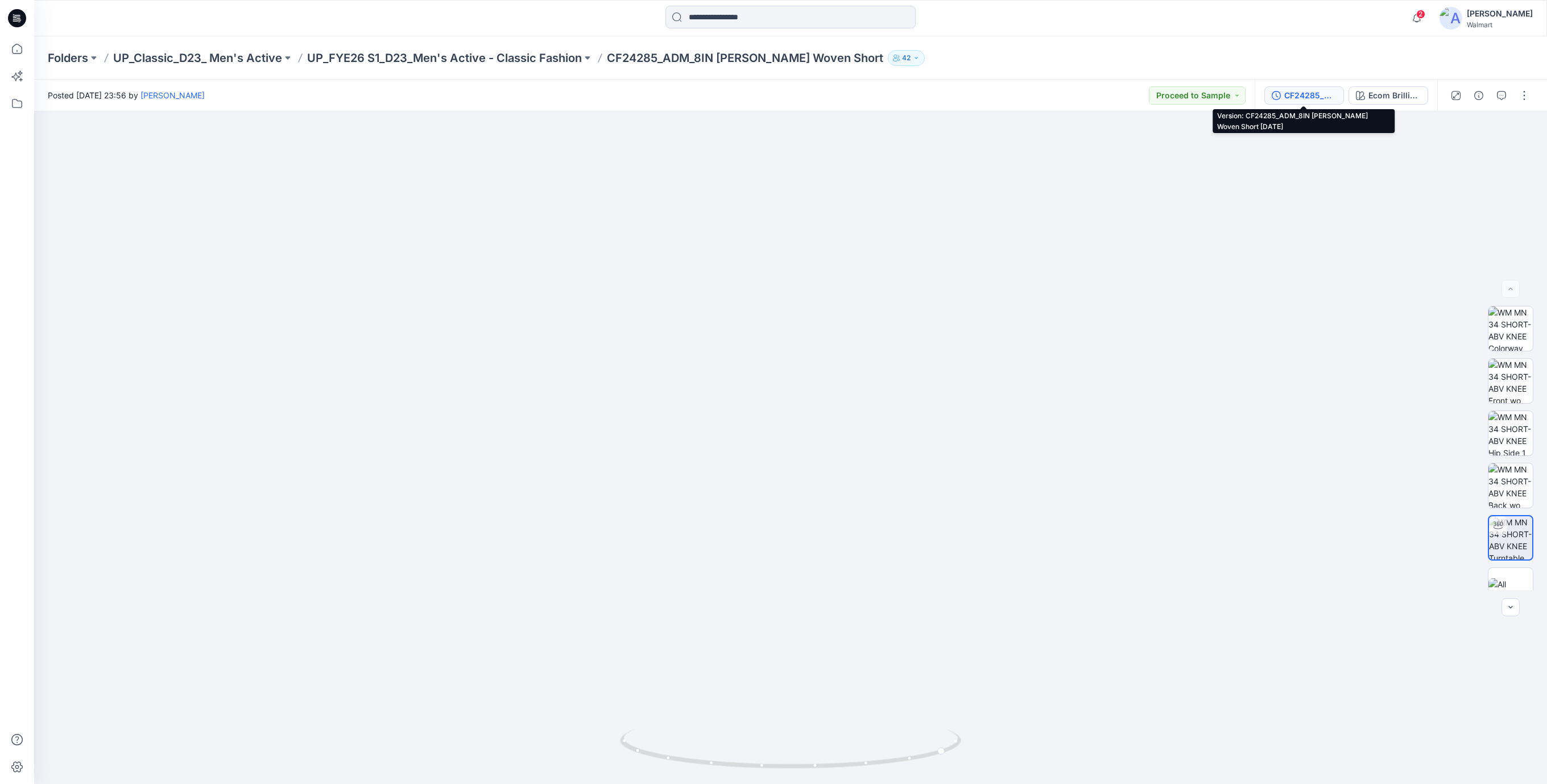
click at [1304, 96] on div "CF24285_ADM_8IN [PERSON_NAME] Woven Short [DATE]" at bounding box center [1311, 95] width 52 height 13
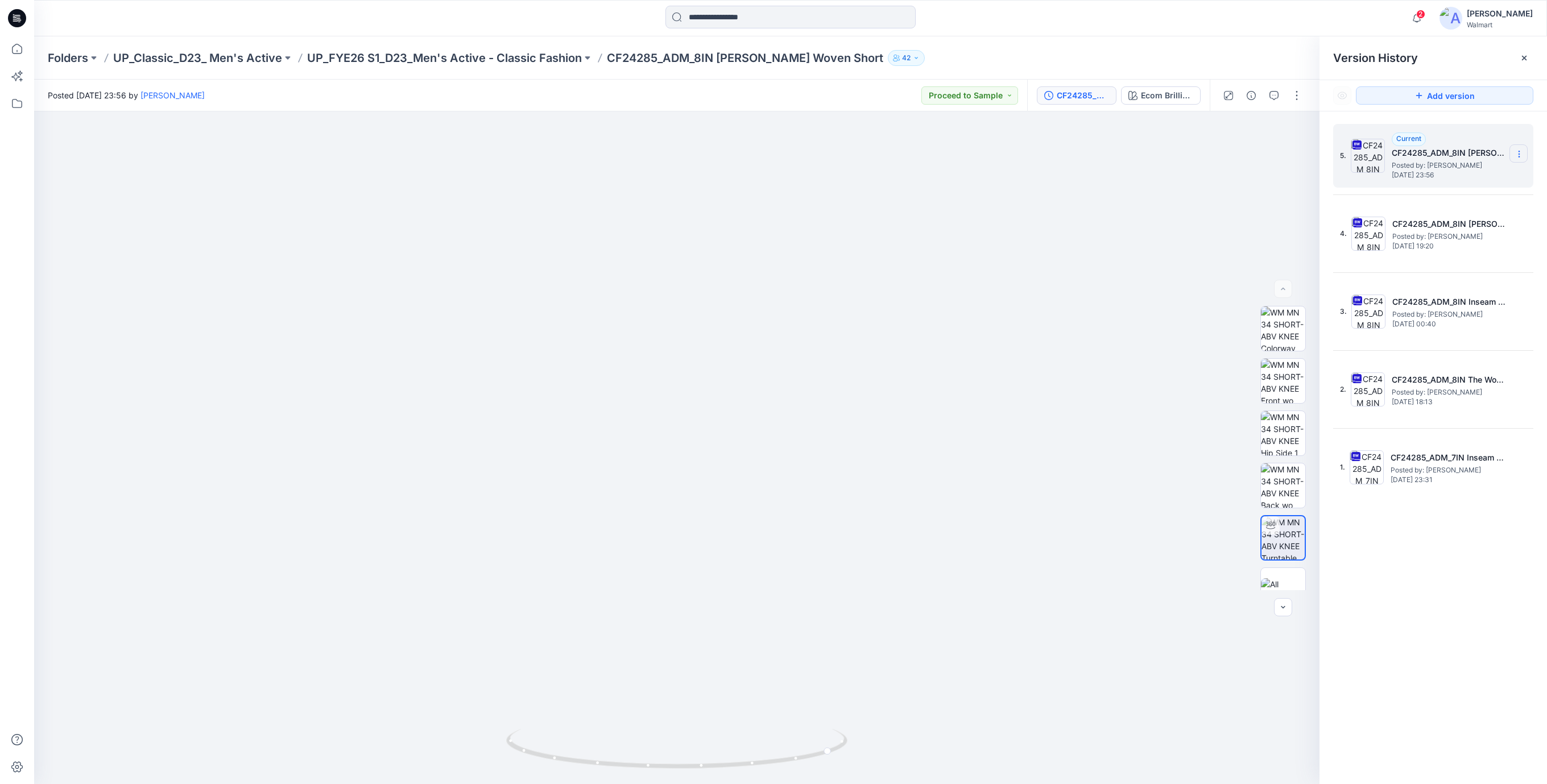
click at [1518, 156] on icon at bounding box center [1519, 154] width 9 height 9
click at [1454, 178] on span "Download Source BW File" at bounding box center [1462, 177] width 95 height 13
click at [9, 15] on icon at bounding box center [17, 18] width 18 height 18
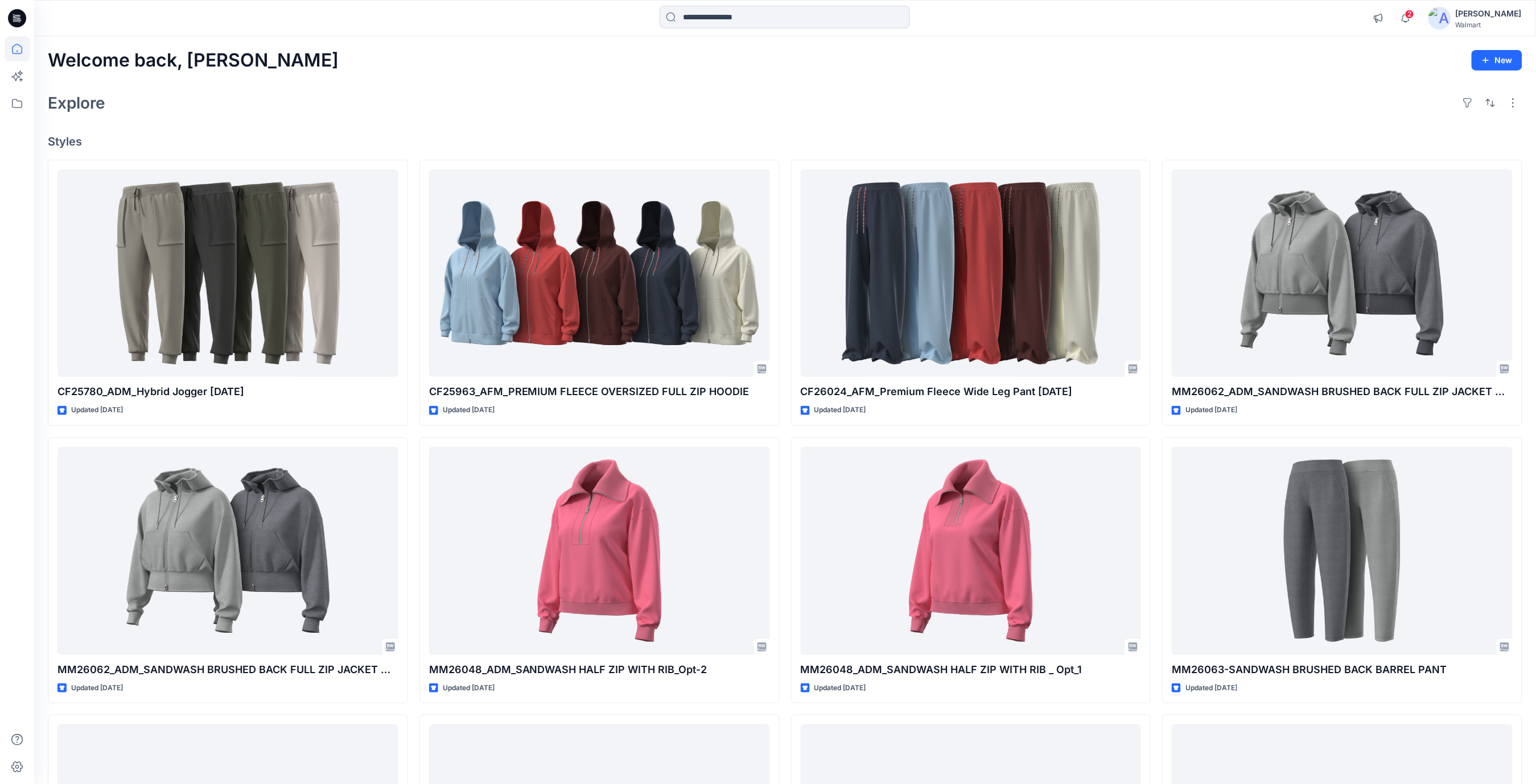
click at [799, 102] on div "Explore" at bounding box center [784, 103] width 1474 height 28
click at [725, 18] on input at bounding box center [784, 17] width 250 height 23
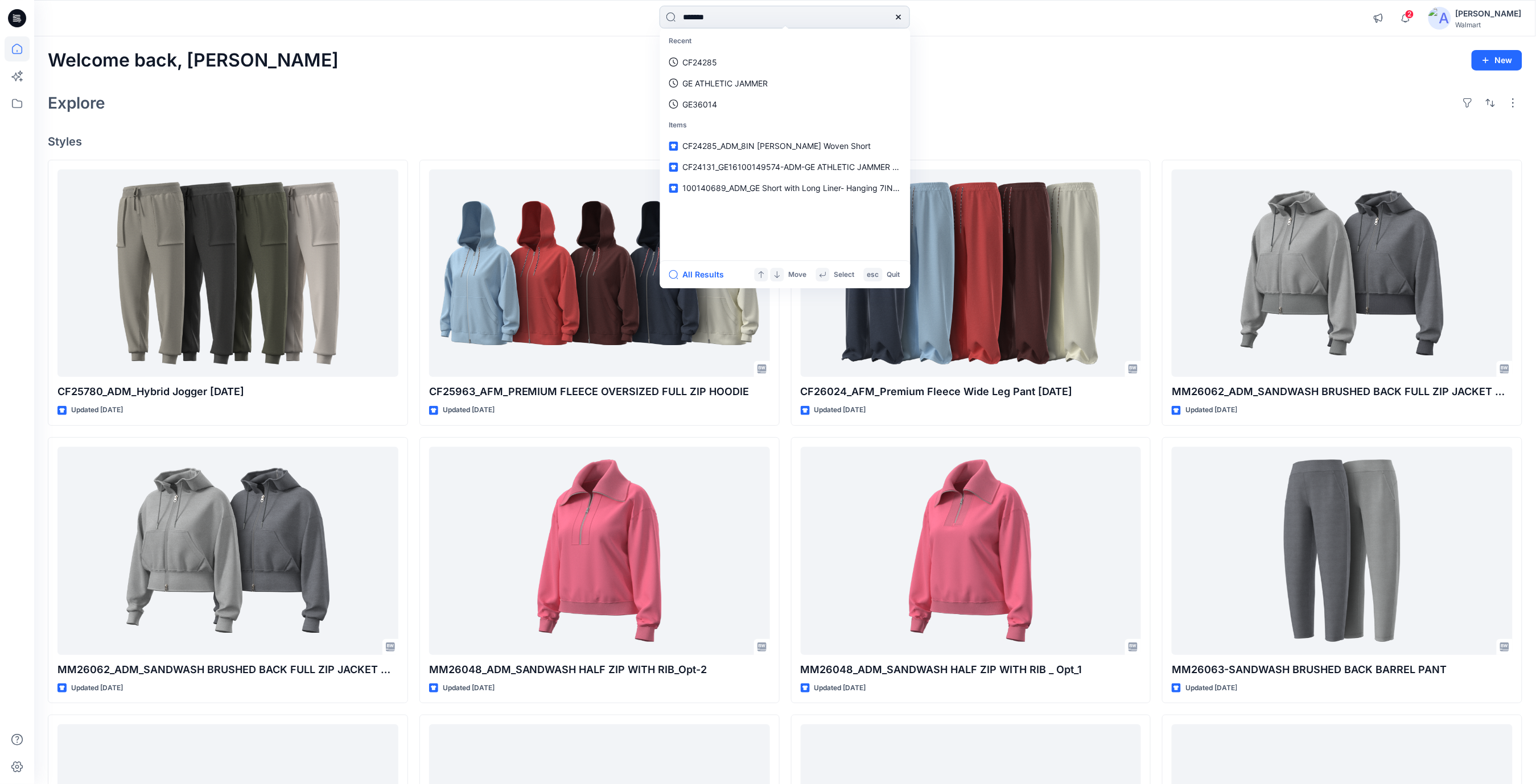
type input "*******"
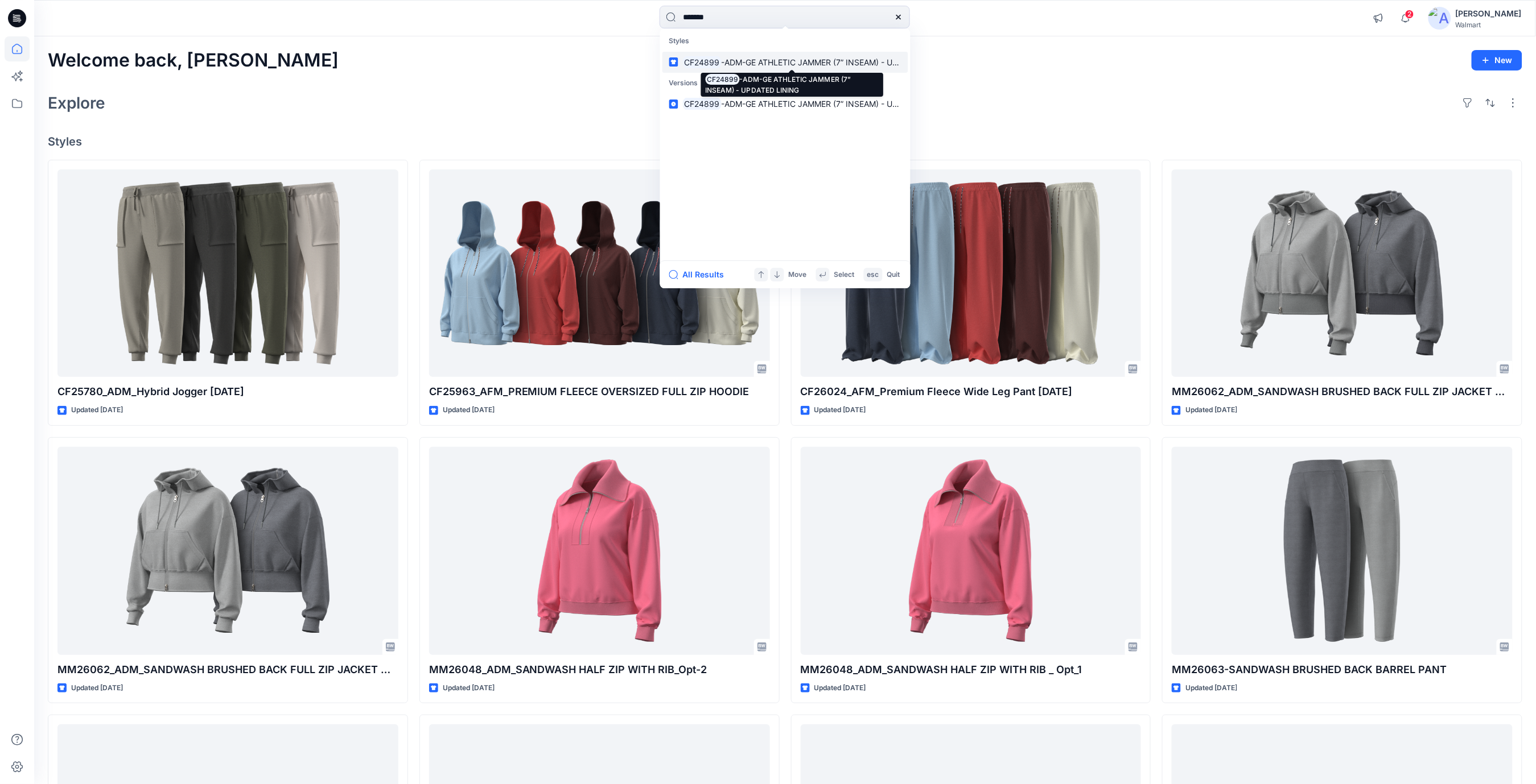
click at [725, 63] on span "-ADM-GE ATHLETIC JAMMER (7” INSEAM) - UPDATED LINING" at bounding box center [837, 62] width 231 height 9
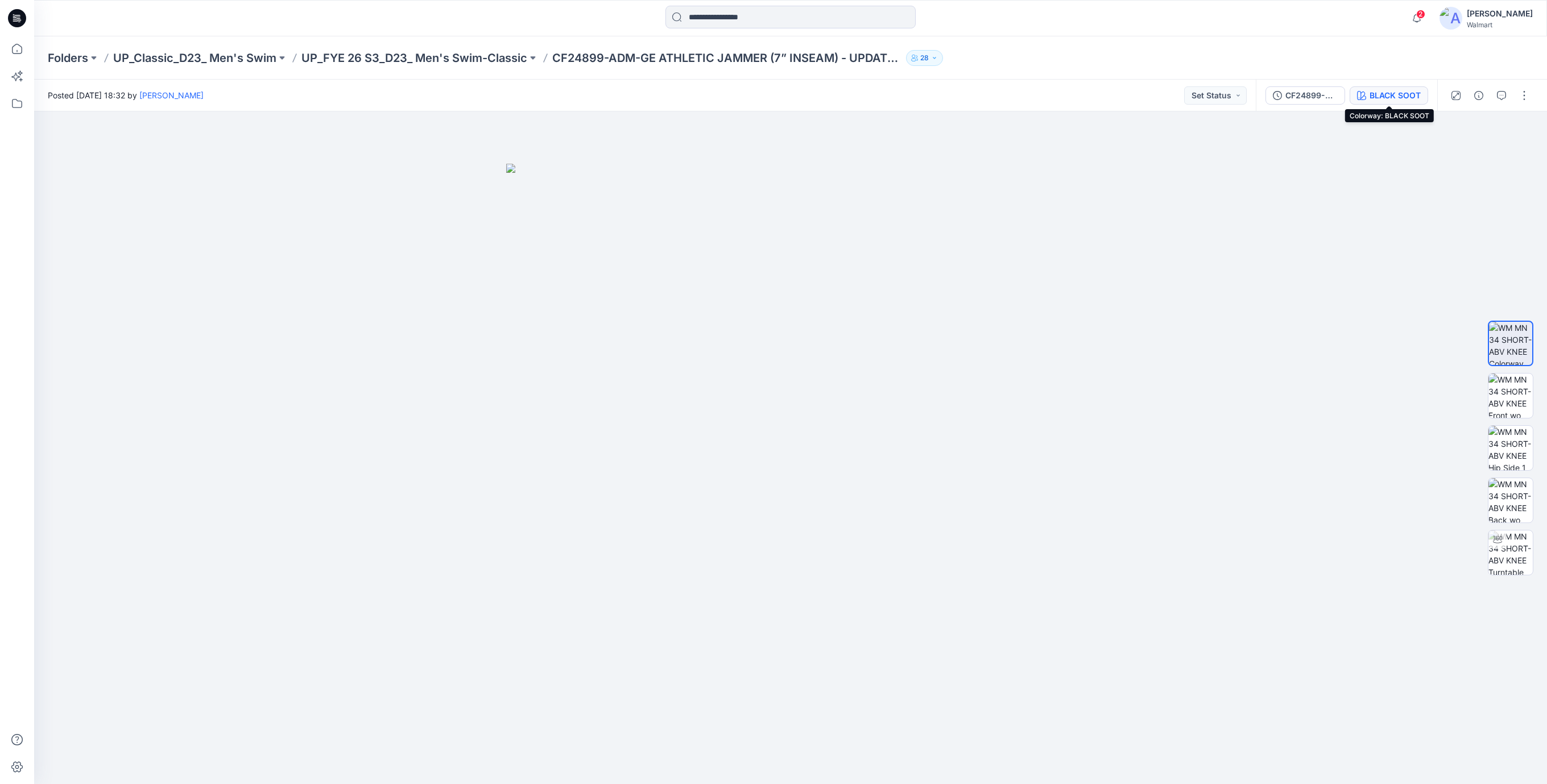
click at [1393, 97] on div "BLACK SOOT" at bounding box center [1396, 95] width 51 height 13
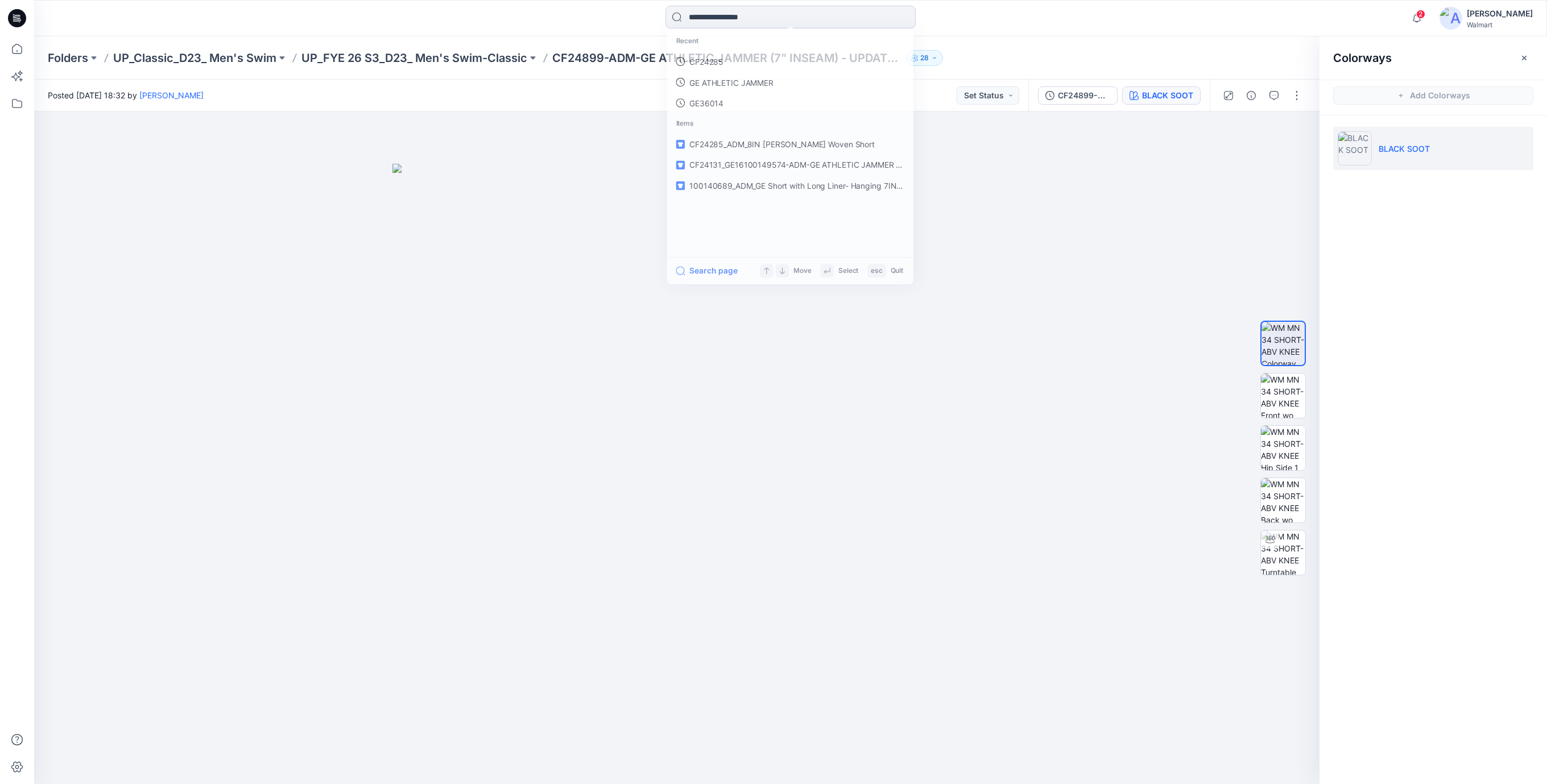
click at [787, 19] on input at bounding box center [791, 17] width 250 height 23
click at [736, 63] on link "cf24899" at bounding box center [790, 62] width 246 height 21
